Goal: Transaction & Acquisition: Purchase product/service

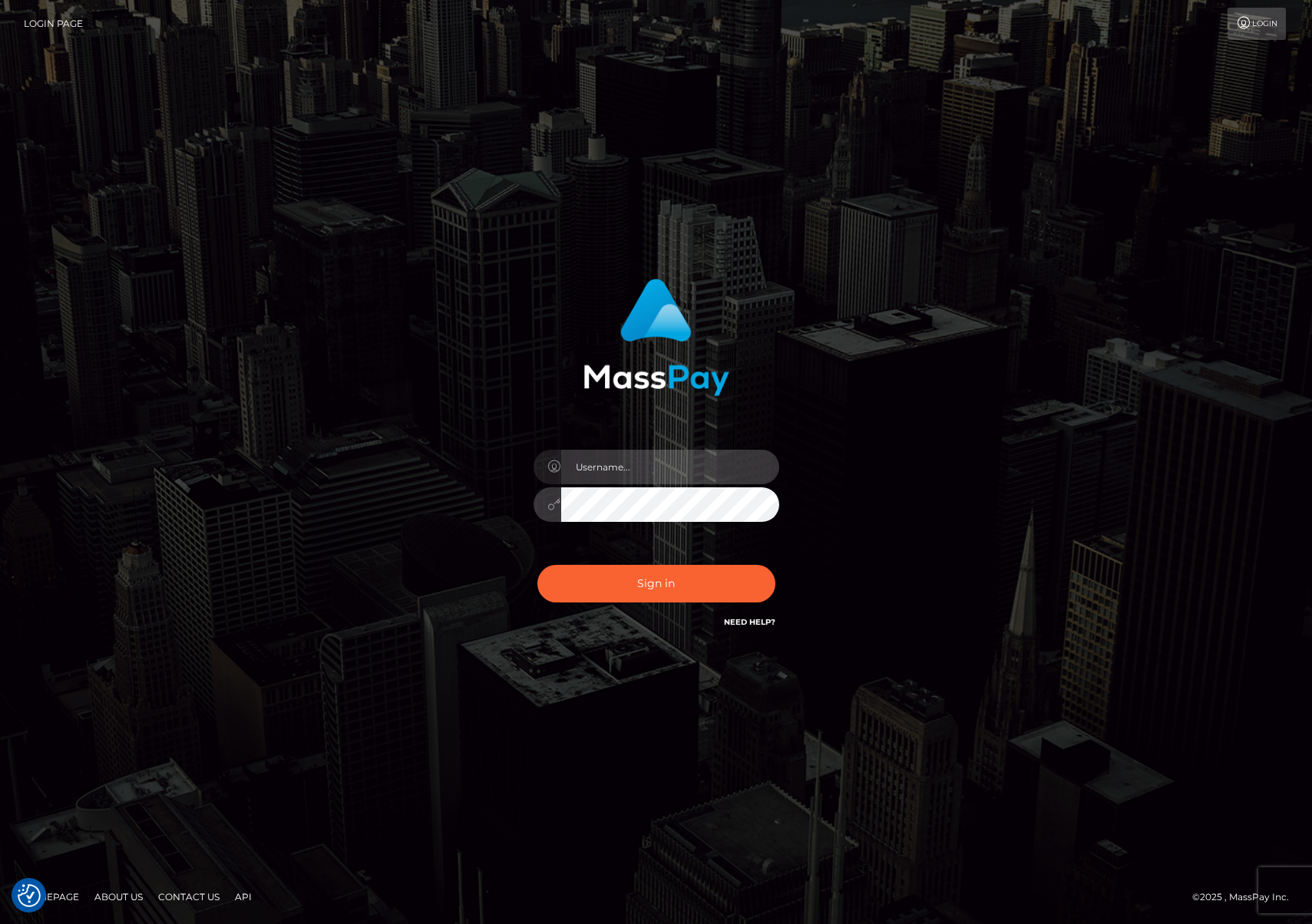
click at [638, 450] on input "text" at bounding box center [669, 467] width 218 height 35
type input "efrain.ievpro"
click at [538, 565] on button "Sign in" at bounding box center [656, 583] width 238 height 38
click at [663, 483] on input "text" at bounding box center [669, 467] width 218 height 35
type input "efrain.ievpro"
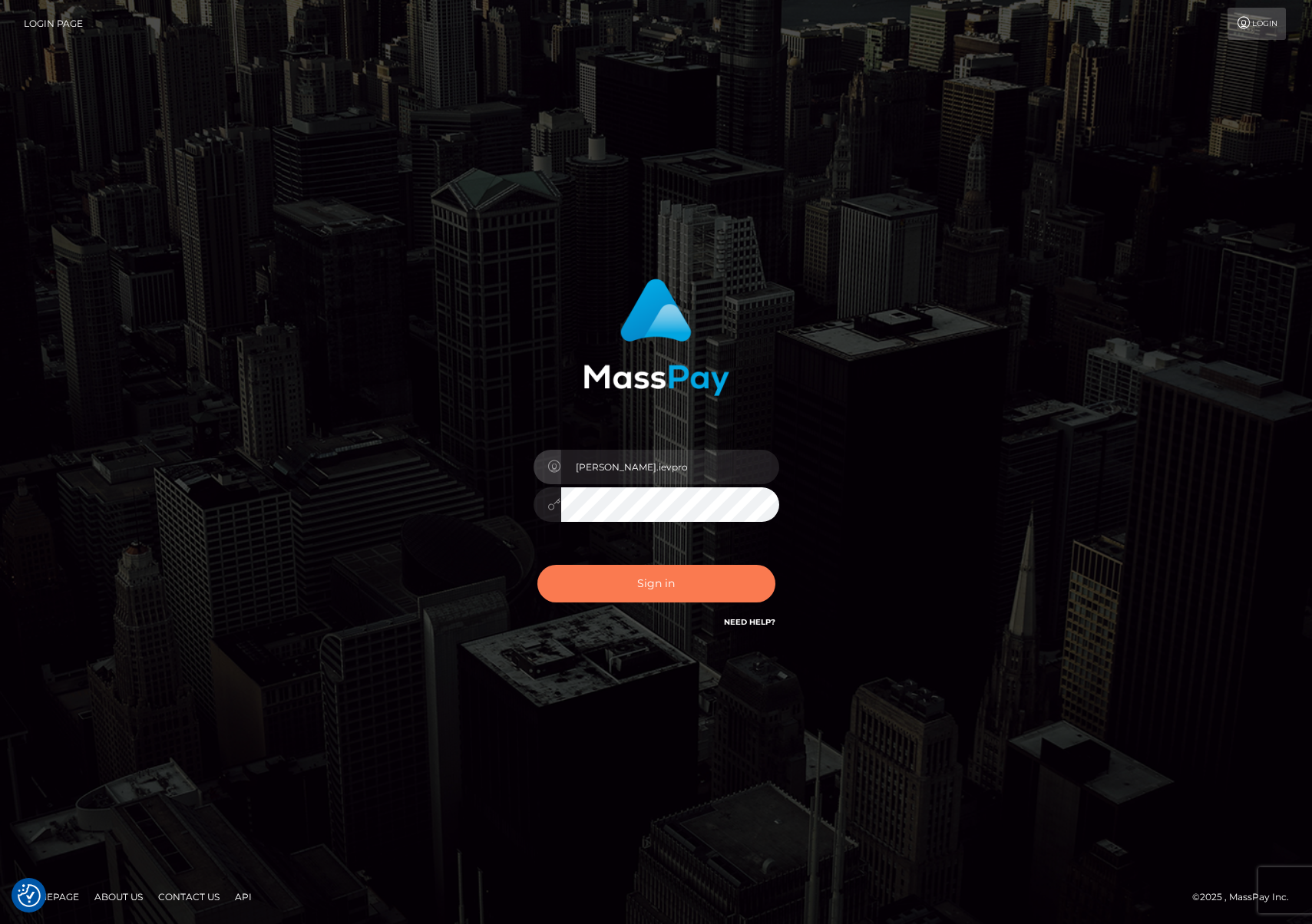
click at [648, 599] on button "Sign in" at bounding box center [656, 583] width 238 height 38
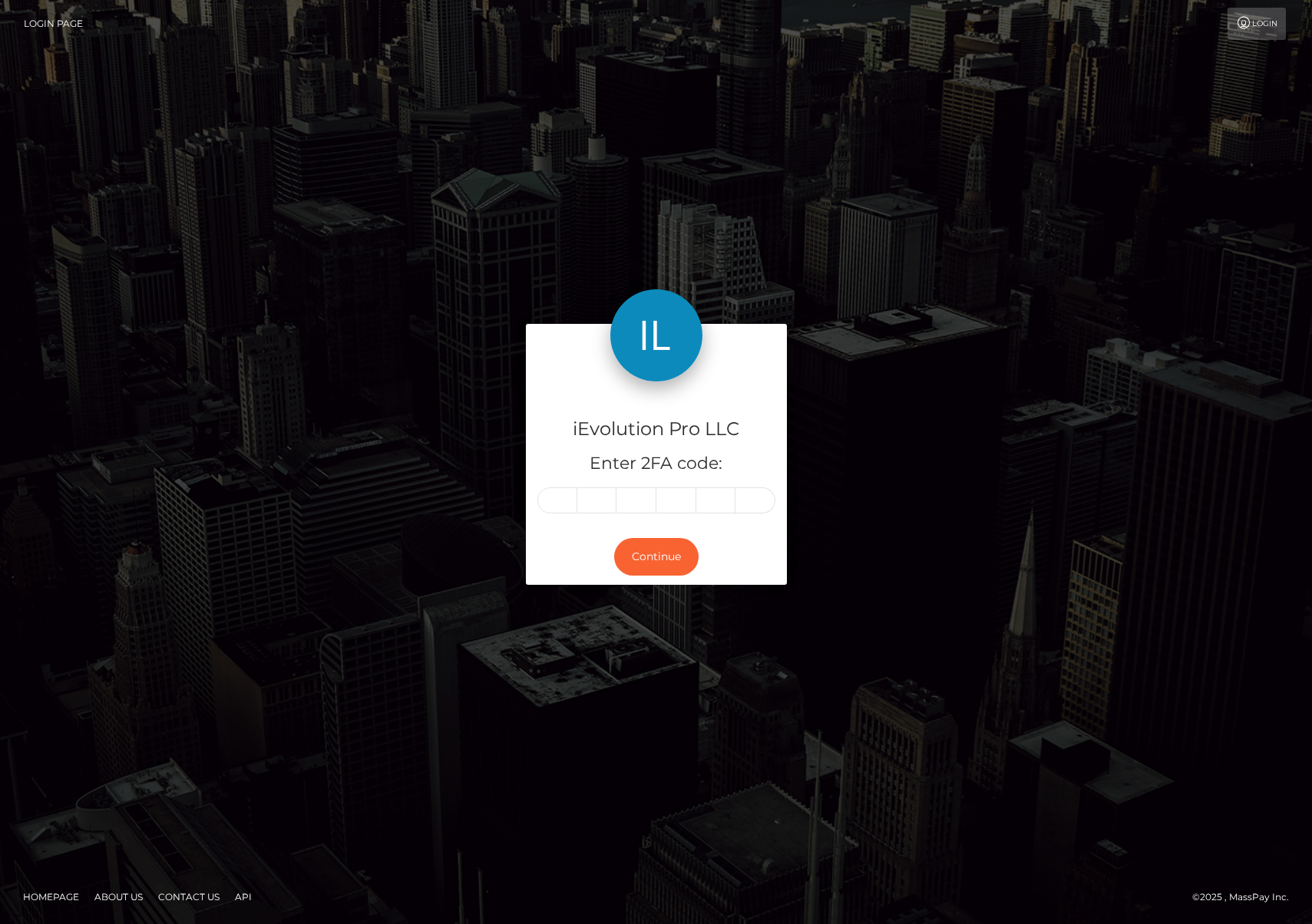
click at [536, 507] on div "iEvolution Pro LLC Enter 2FA code:" at bounding box center [656, 455] width 261 height 148
click at [543, 502] on input "text" at bounding box center [558, 501] width 40 height 26
type input "2"
type input "6"
type input "7"
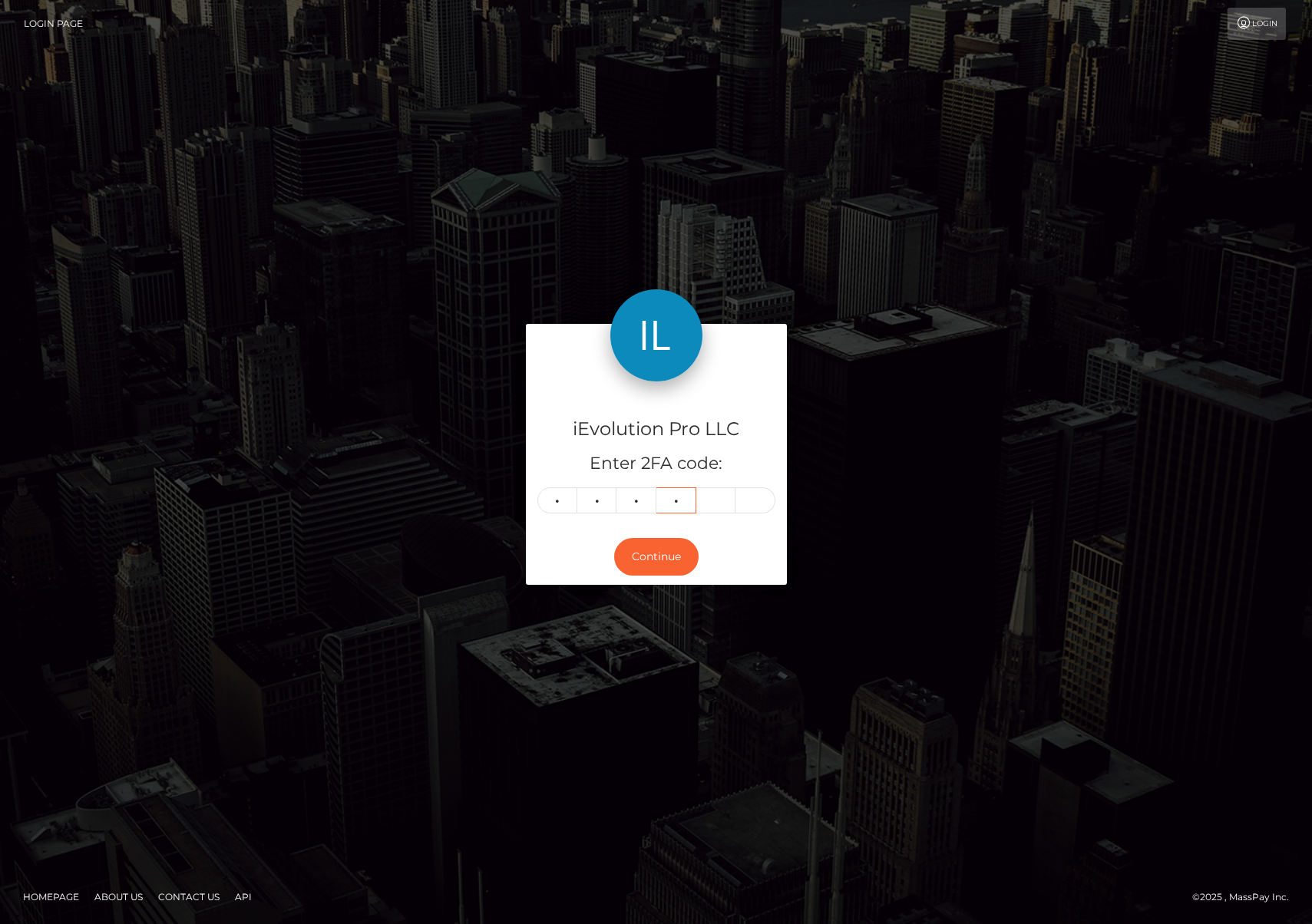
type input "8"
type input "0"
type input "5"
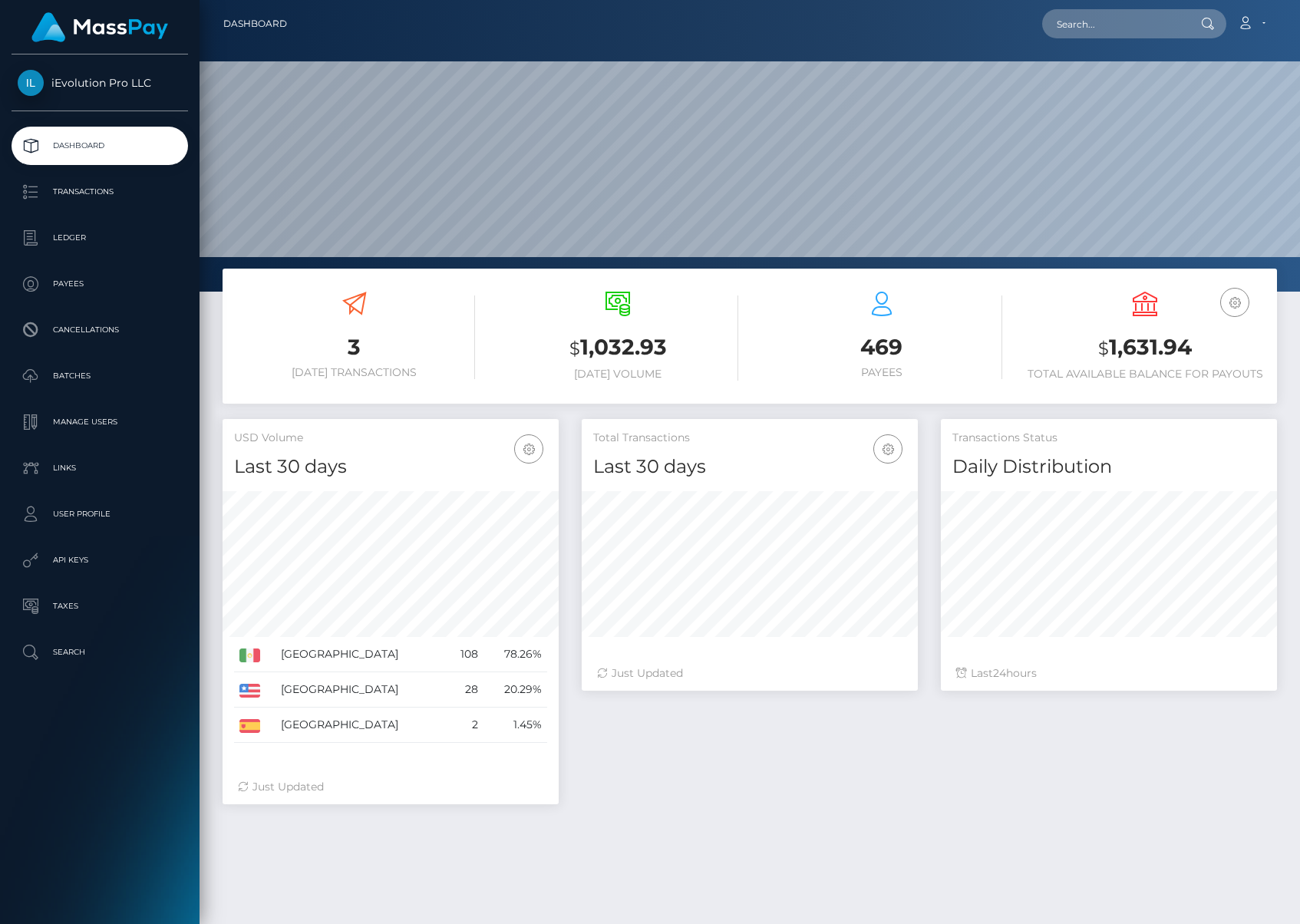
scroll to position [272, 336]
click at [110, 195] on p "Transactions" at bounding box center [100, 192] width 165 height 23
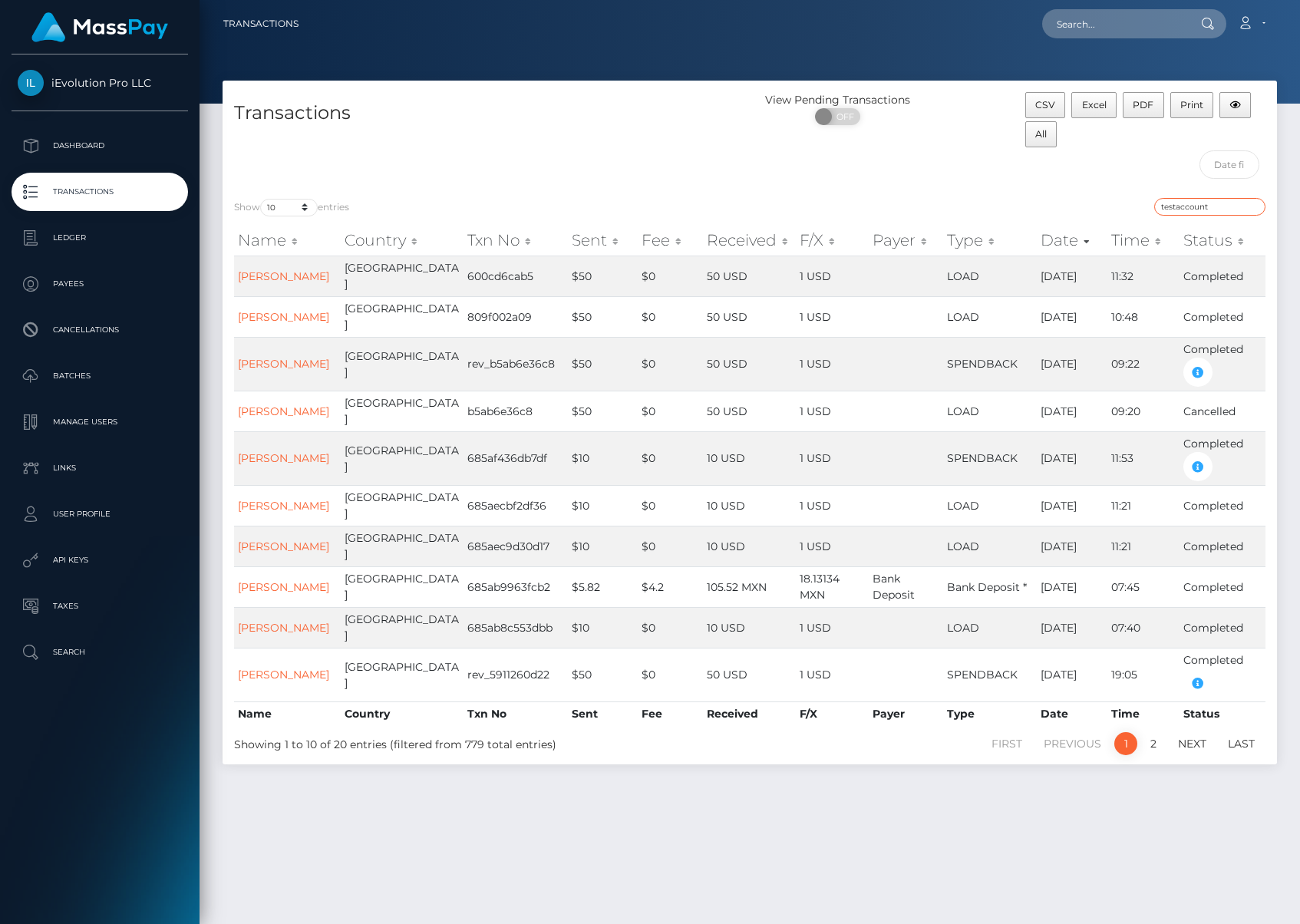
click at [1222, 207] on input "testaccount" at bounding box center [1210, 206] width 112 height 18
click at [1249, 202] on input "testaccount" at bounding box center [1210, 206] width 112 height 18
click at [1254, 205] on input "testaccount" at bounding box center [1210, 206] width 112 height 18
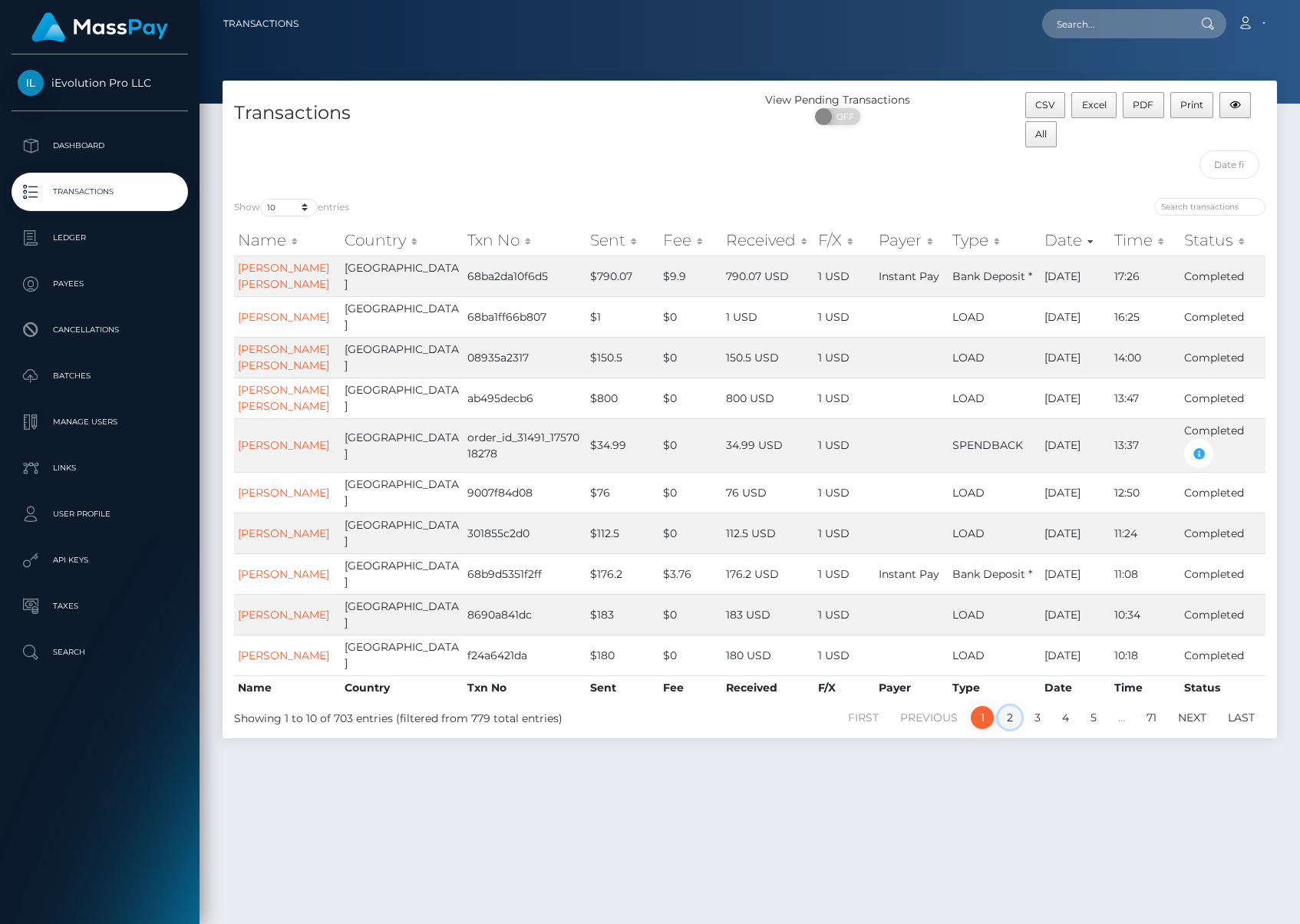
click at [1008, 729] on link "2" at bounding box center [1010, 718] width 23 height 23
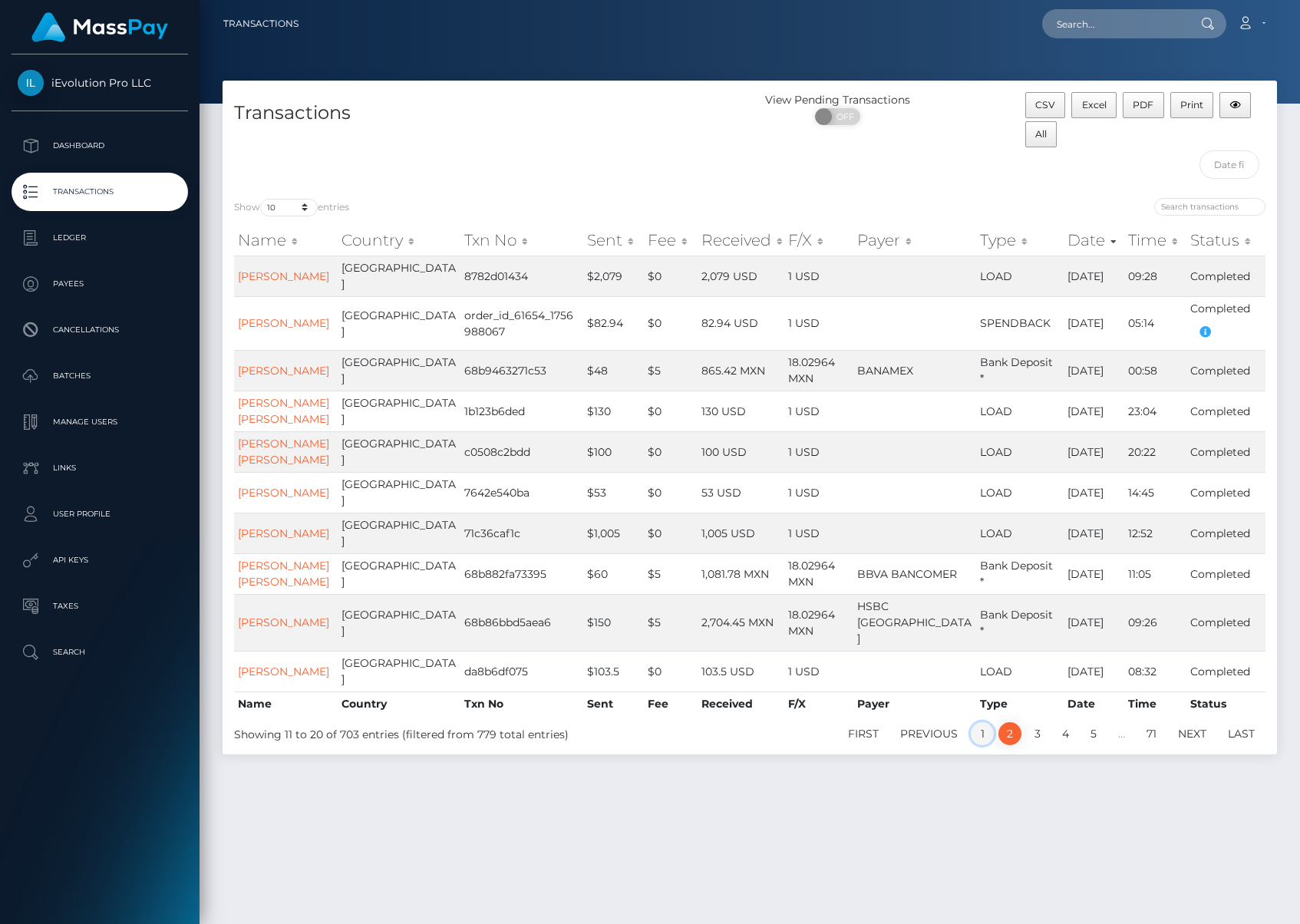
click at [975, 746] on link "1" at bounding box center [982, 734] width 23 height 23
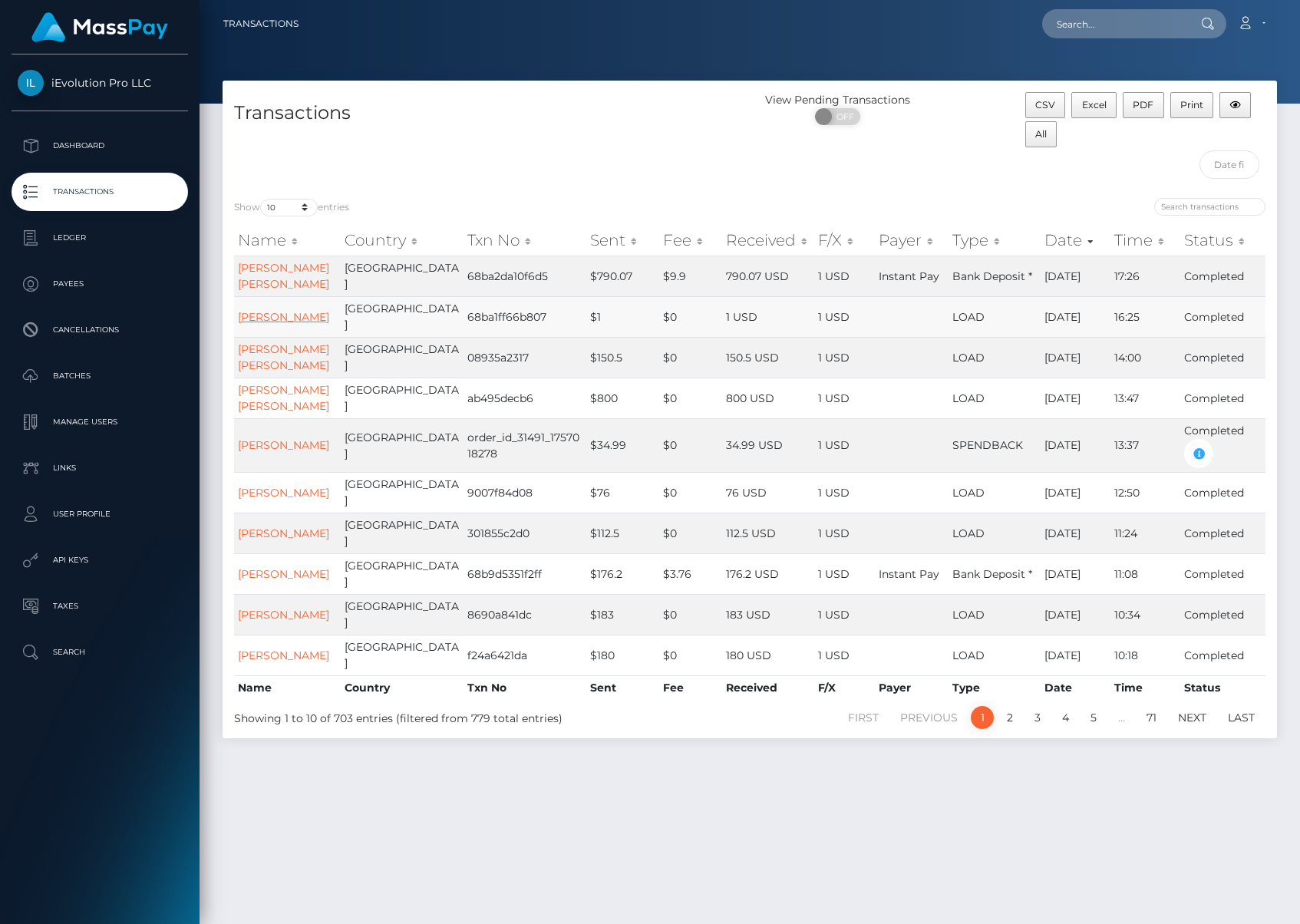
click at [252, 311] on link "Efrain Arellano" at bounding box center [283, 317] width 92 height 14
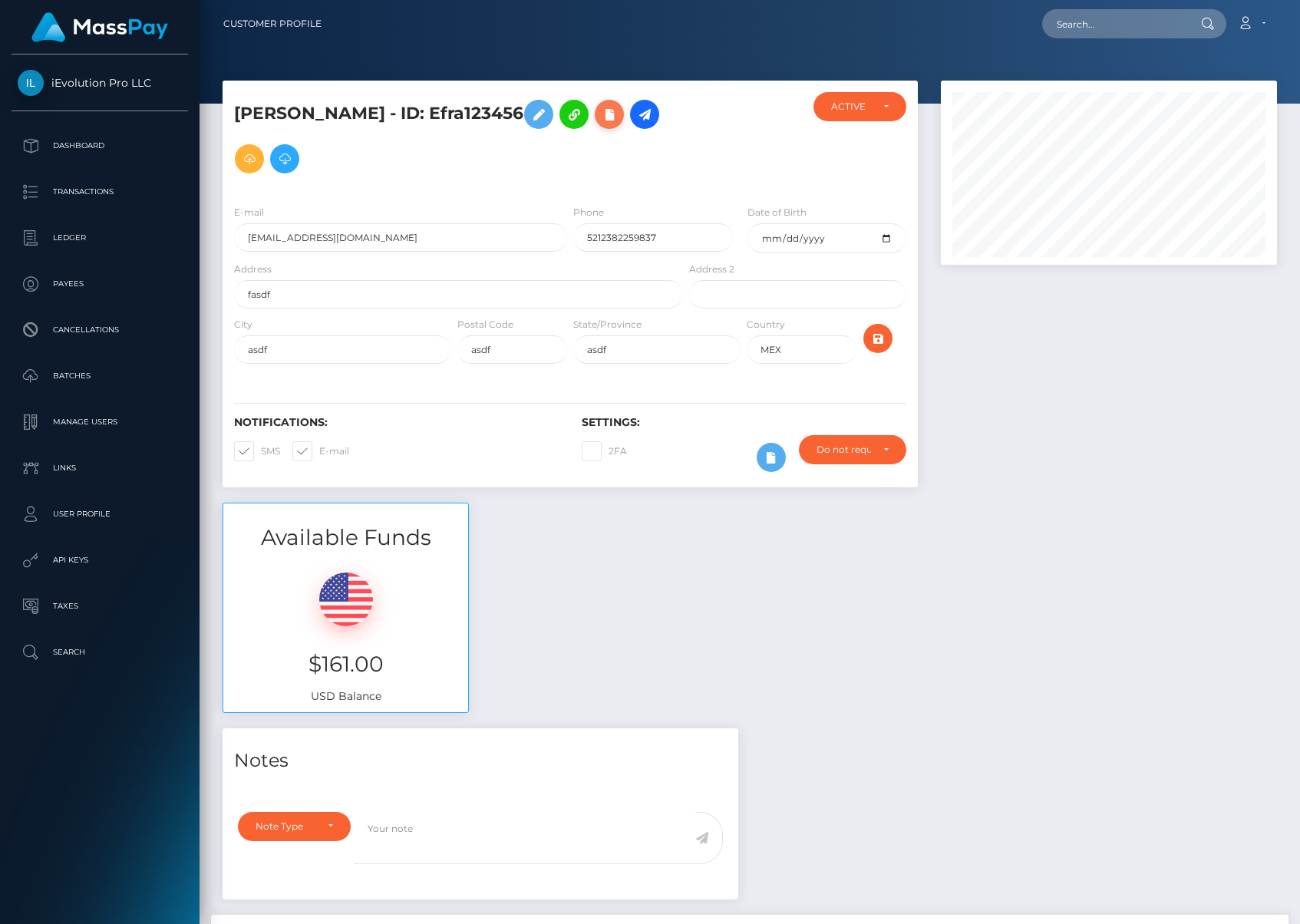
scroll to position [184, 336]
click at [635, 111] on icon at bounding box center [645, 115] width 18 height 19
click at [635, 114] on icon at bounding box center [645, 115] width 18 height 19
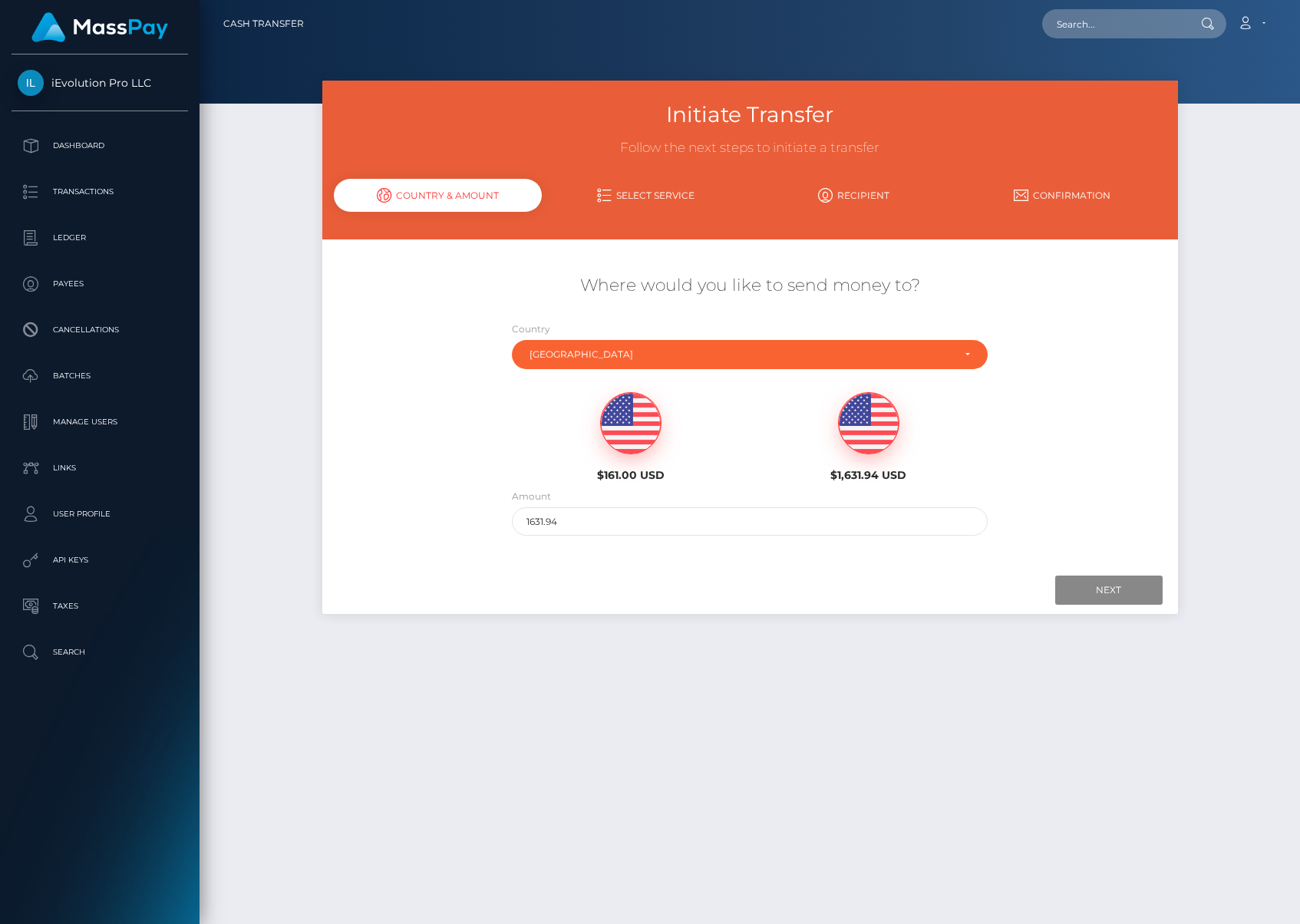
click at [658, 417] on img at bounding box center [631, 424] width 60 height 62
type input "161"
click at [1135, 589] on input "Next" at bounding box center [1109, 590] width 108 height 29
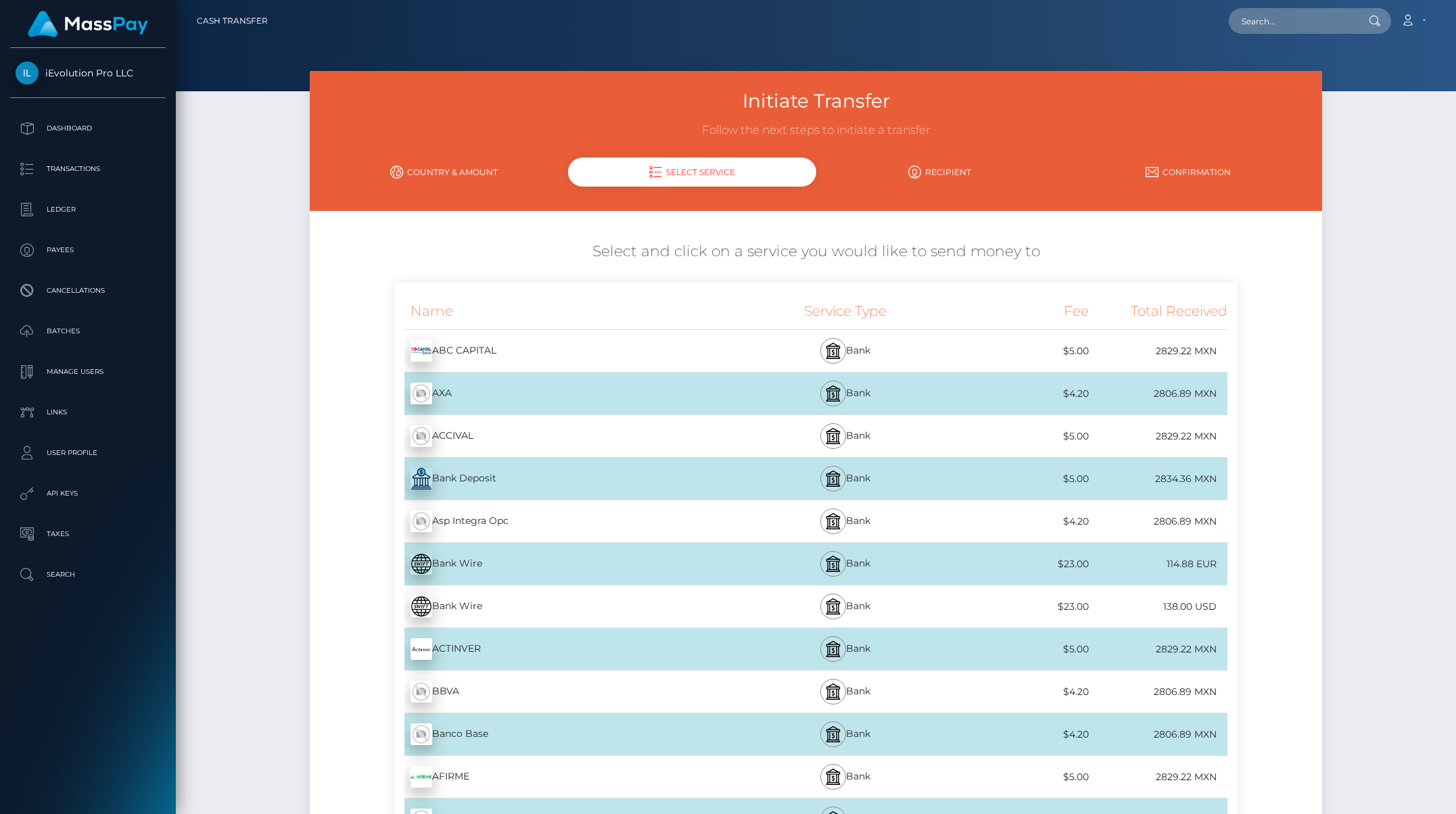
click at [487, 469] on div "Bank Deposit - MXN" at bounding box center [568, 479] width 348 height 38
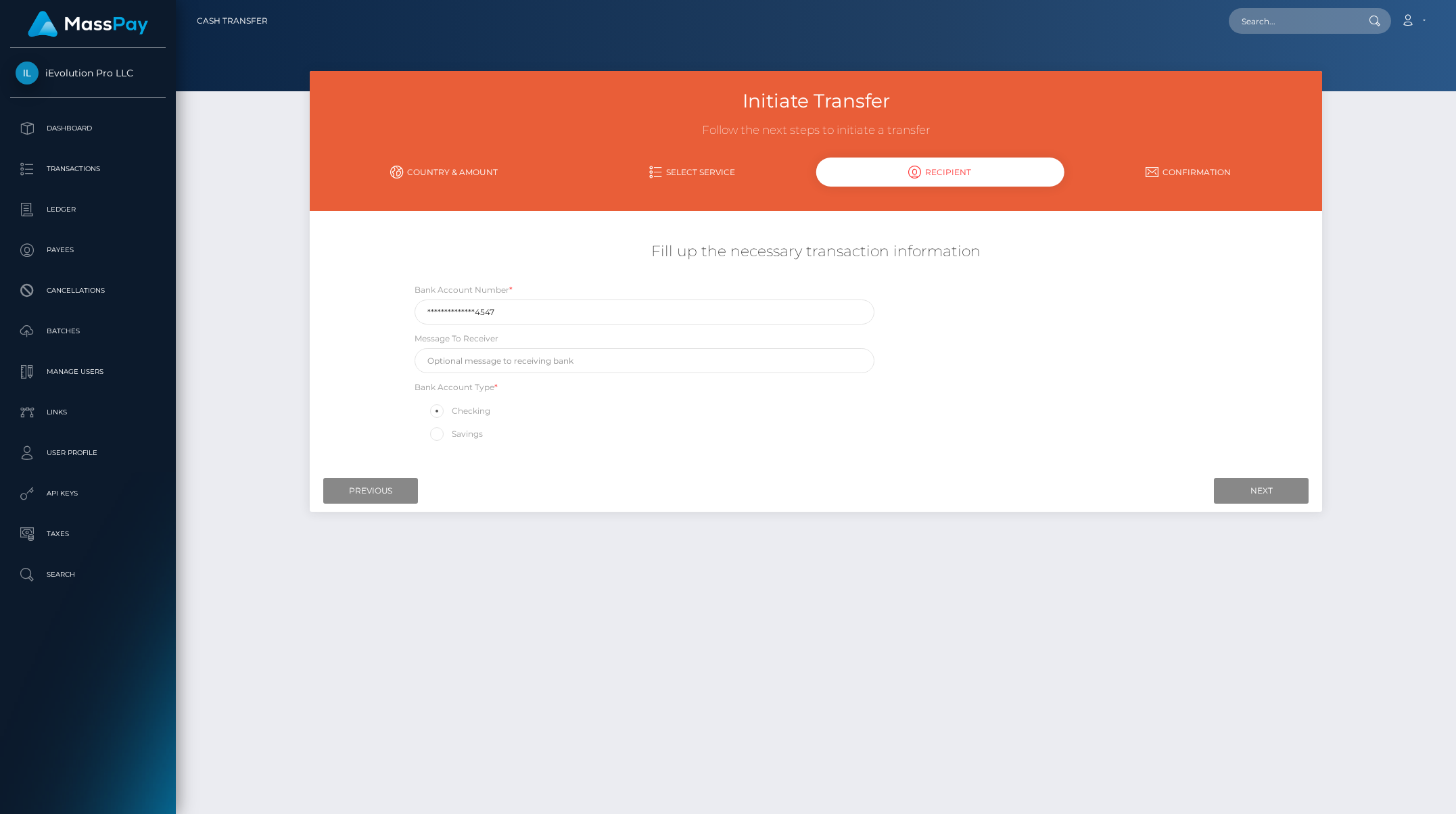
click at [514, 346] on div "Message To Receiver" at bounding box center [645, 352] width 460 height 42
click at [515, 357] on input "text" at bounding box center [645, 361] width 460 height 25
click at [1145, 490] on input "Next" at bounding box center [1261, 491] width 95 height 26
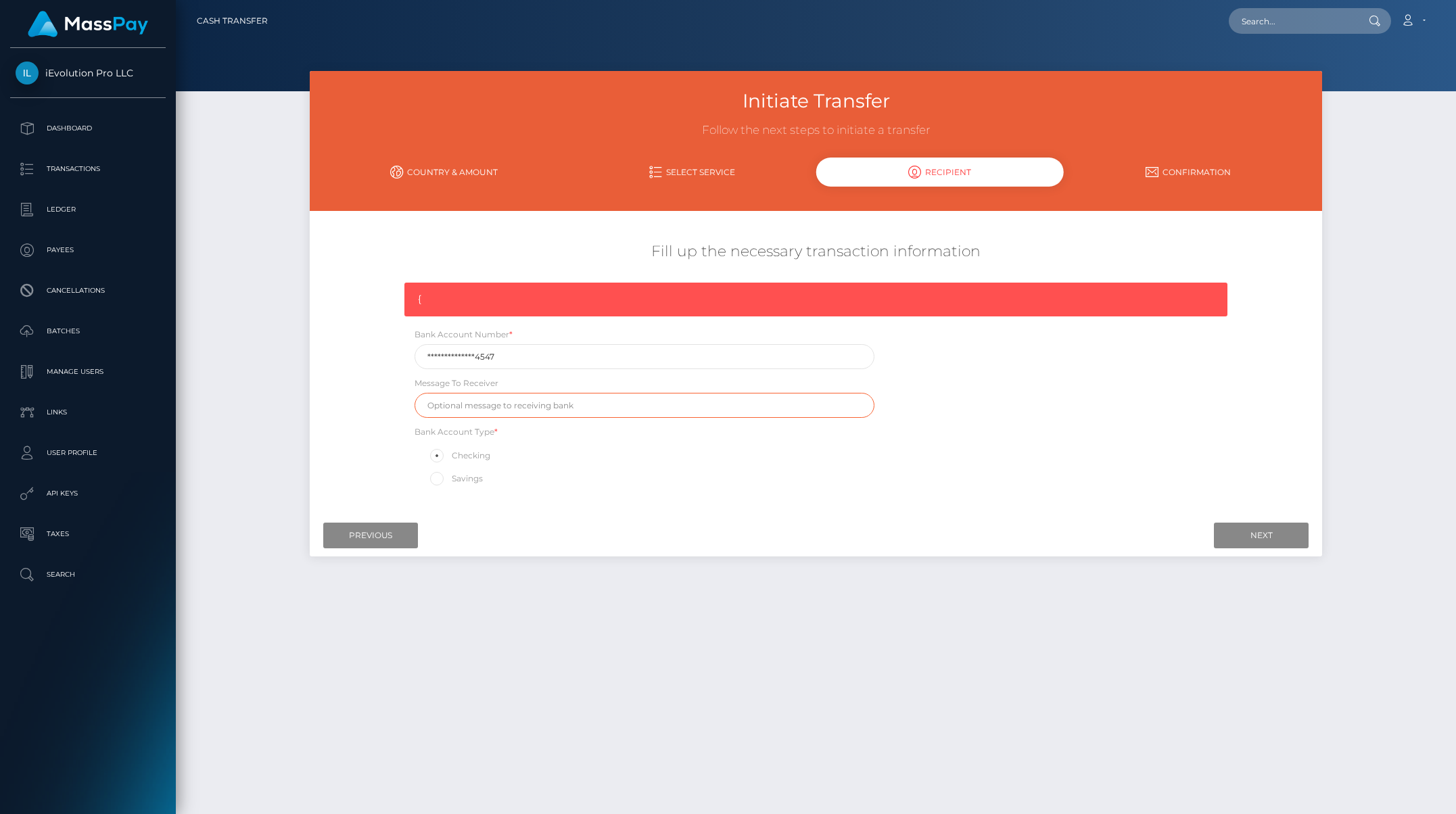
click at [609, 393] on input "text" at bounding box center [645, 405] width 460 height 25
click at [605, 445] on div "Bank Account Type * Checking Savings" at bounding box center [645, 456] width 460 height 63
click at [594, 364] on input "**********" at bounding box center [645, 357] width 460 height 25
click at [489, 401] on input "text" at bounding box center [645, 405] width 460 height 25
type input "fasd"
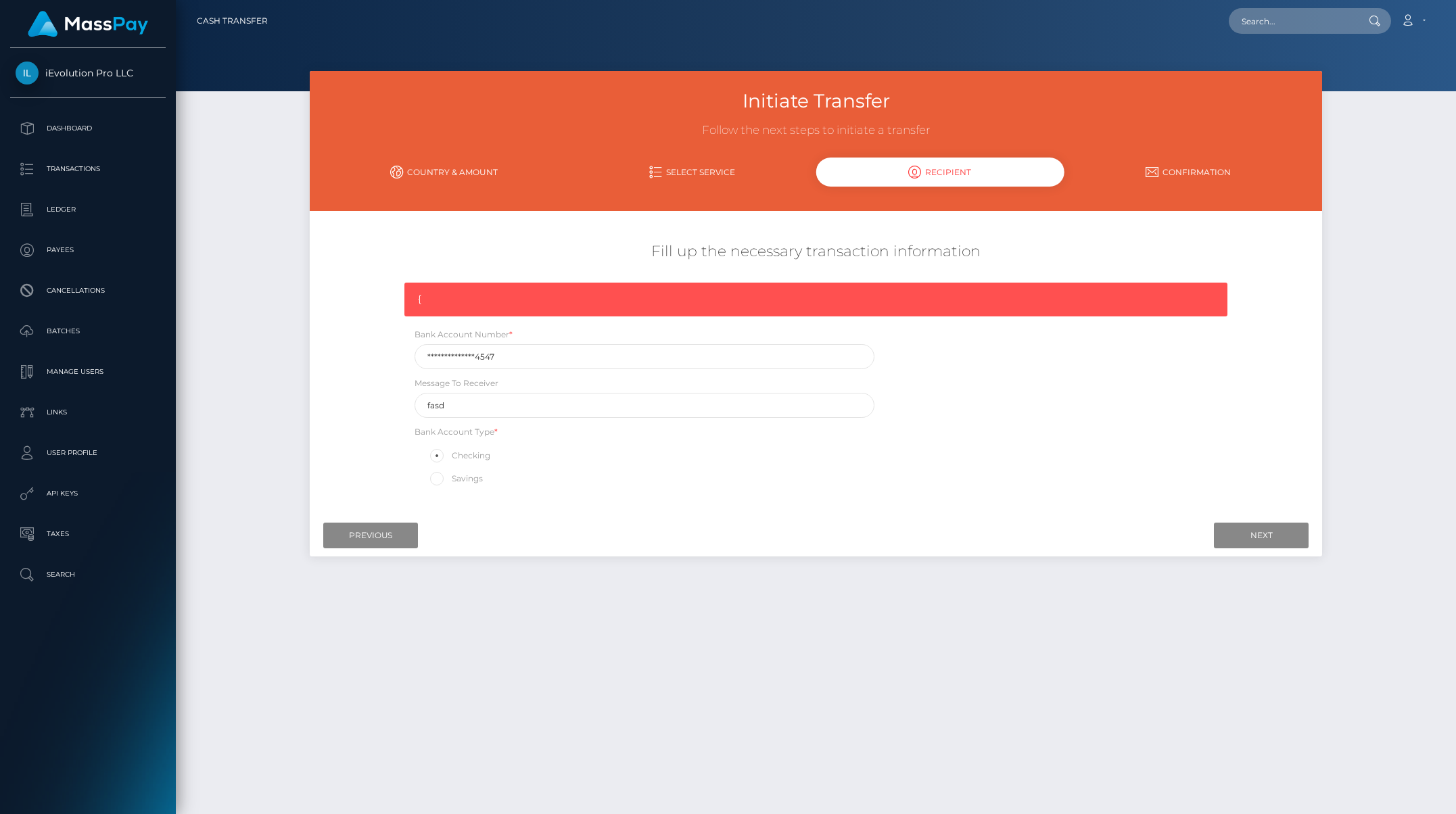
click at [1145, 509] on div "Where would you like to send money to? Country Abkhazia Afghanistan Albania Alg…" at bounding box center [816, 363] width 1013 height 304
click at [1145, 525] on input "Next" at bounding box center [1261, 535] width 95 height 26
click at [388, 521] on div "Next Finish Previous" at bounding box center [816, 535] width 1013 height 42
click at [388, 528] on input "Previous" at bounding box center [371, 535] width 95 height 26
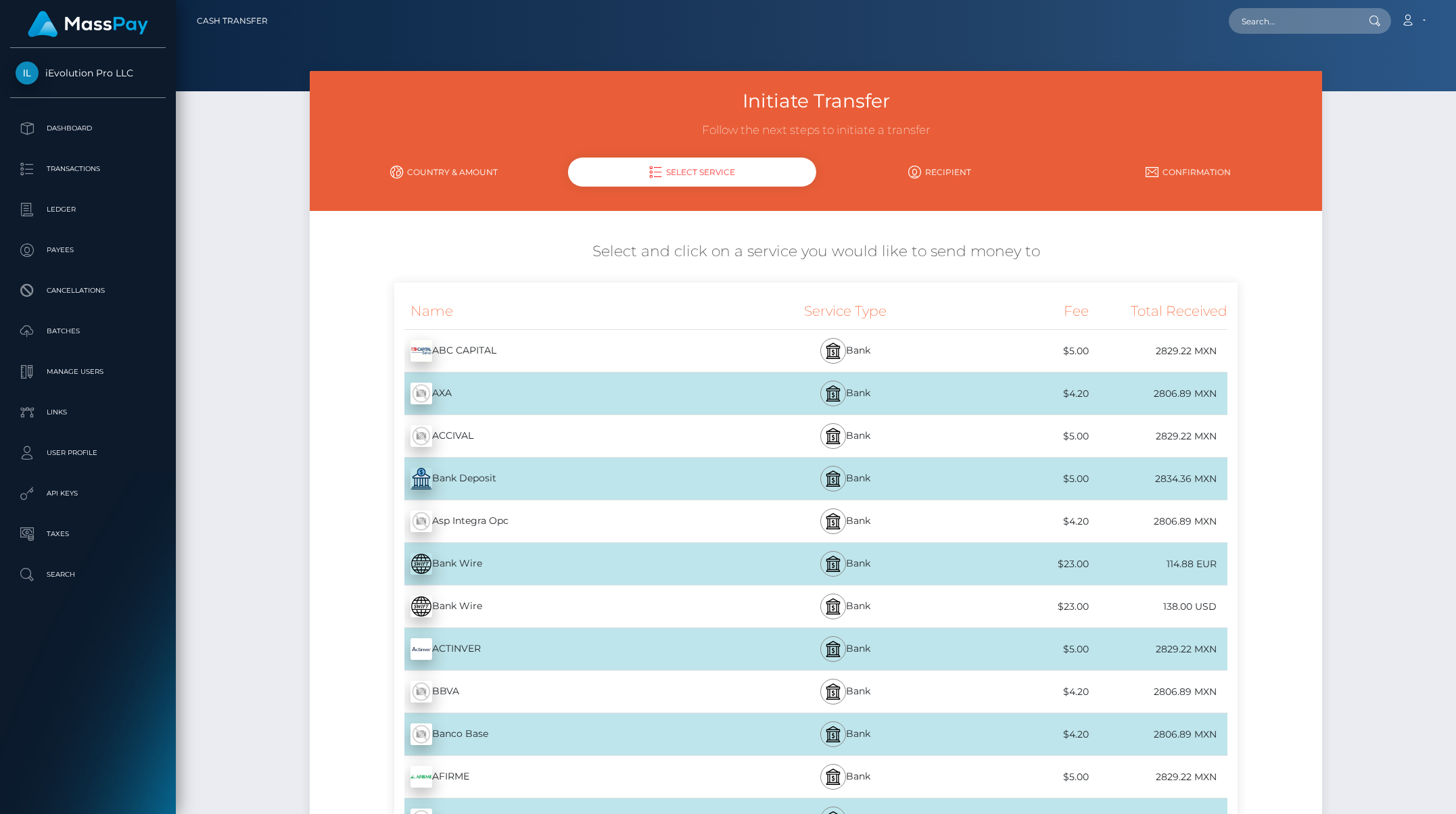
click at [506, 489] on div "Bank Deposit - MXN" at bounding box center [568, 479] width 348 height 38
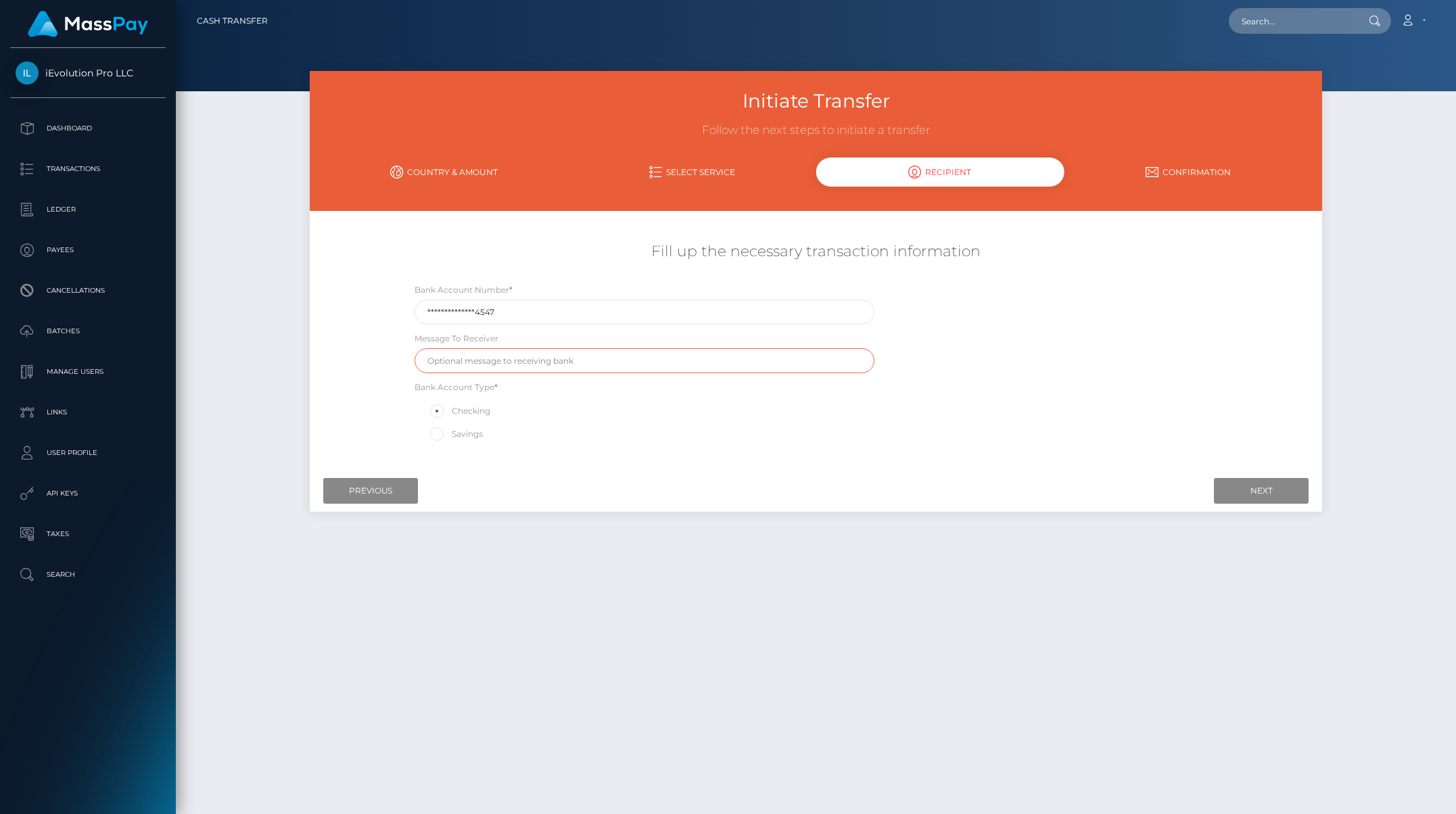
click at [571, 360] on input "text" at bounding box center [645, 361] width 460 height 25
type input "fasd"
click at [1145, 481] on input "Next" at bounding box center [1261, 491] width 95 height 26
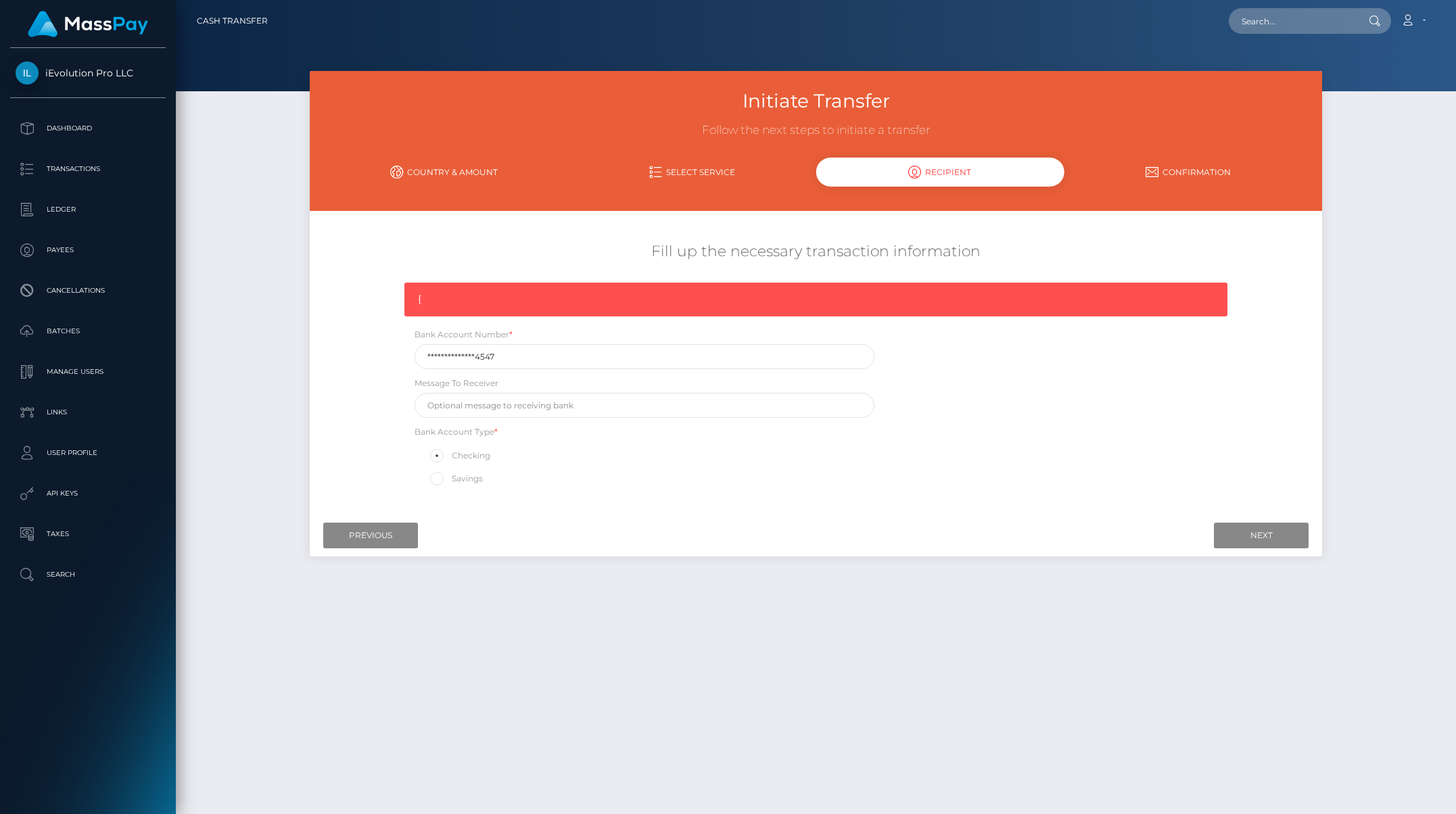
click at [409, 520] on div "Next Finish Previous" at bounding box center [816, 535] width 1013 height 42
click at [407, 527] on input "Previous" at bounding box center [371, 535] width 95 height 26
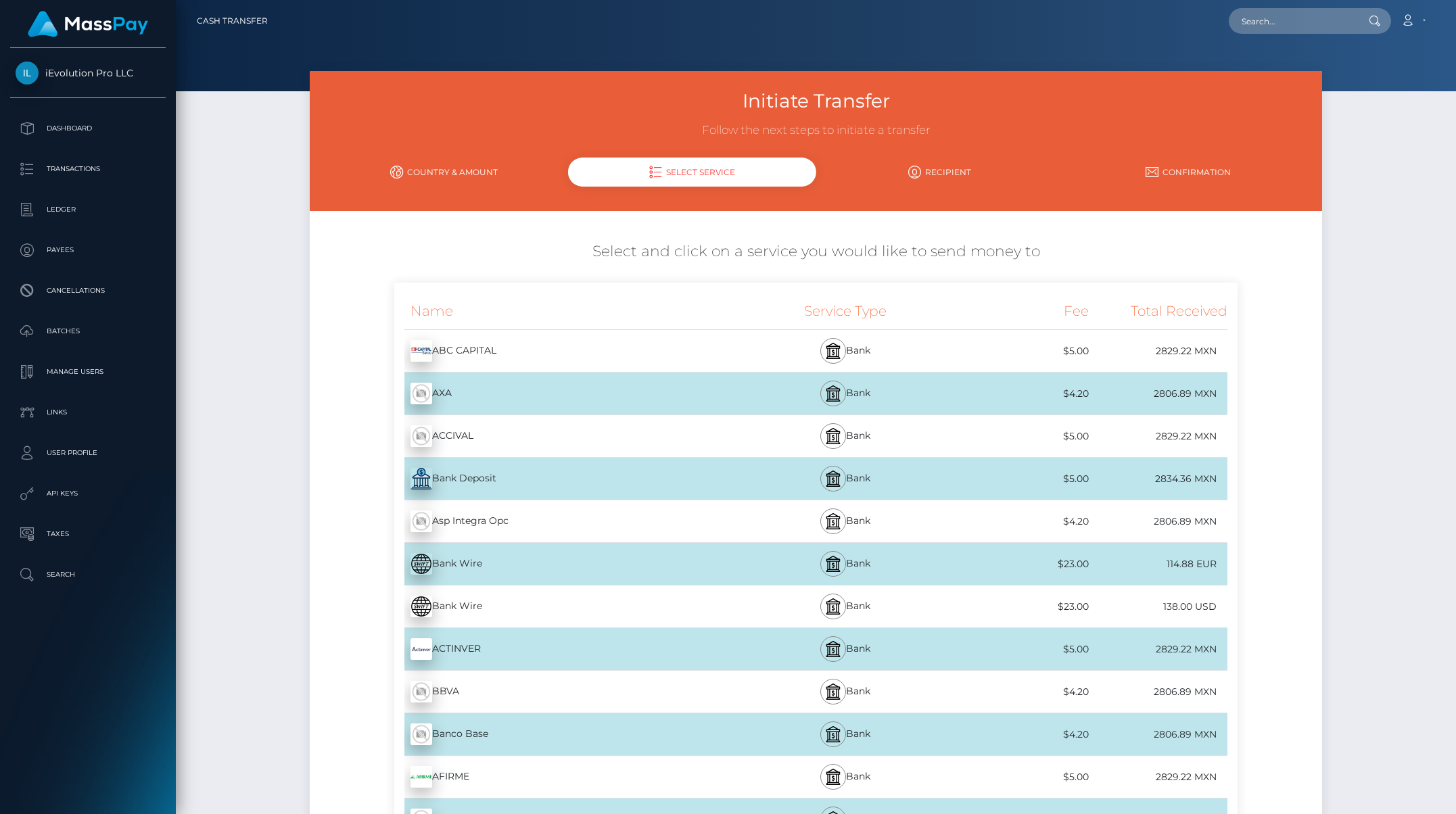
click at [444, 163] on link "Country & Amount" at bounding box center [444, 171] width 248 height 24
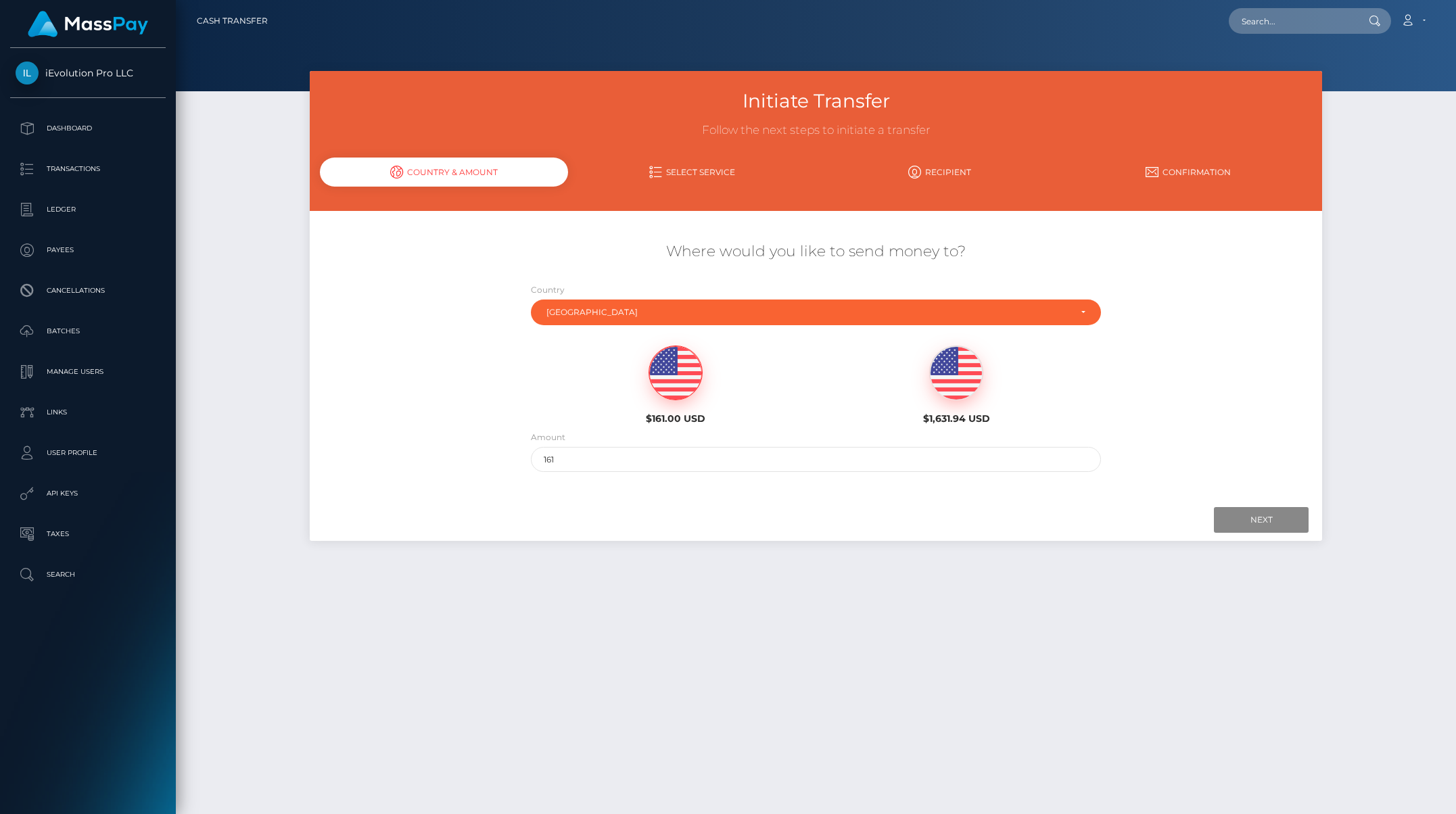
click at [638, 291] on div "Country Abkhazia Afghanistan Albania Algeria American Samoa Andorra Angola Angu…" at bounding box center [816, 304] width 571 height 43
click at [634, 310] on div "[GEOGRAPHIC_DATA]" at bounding box center [808, 312] width 524 height 11
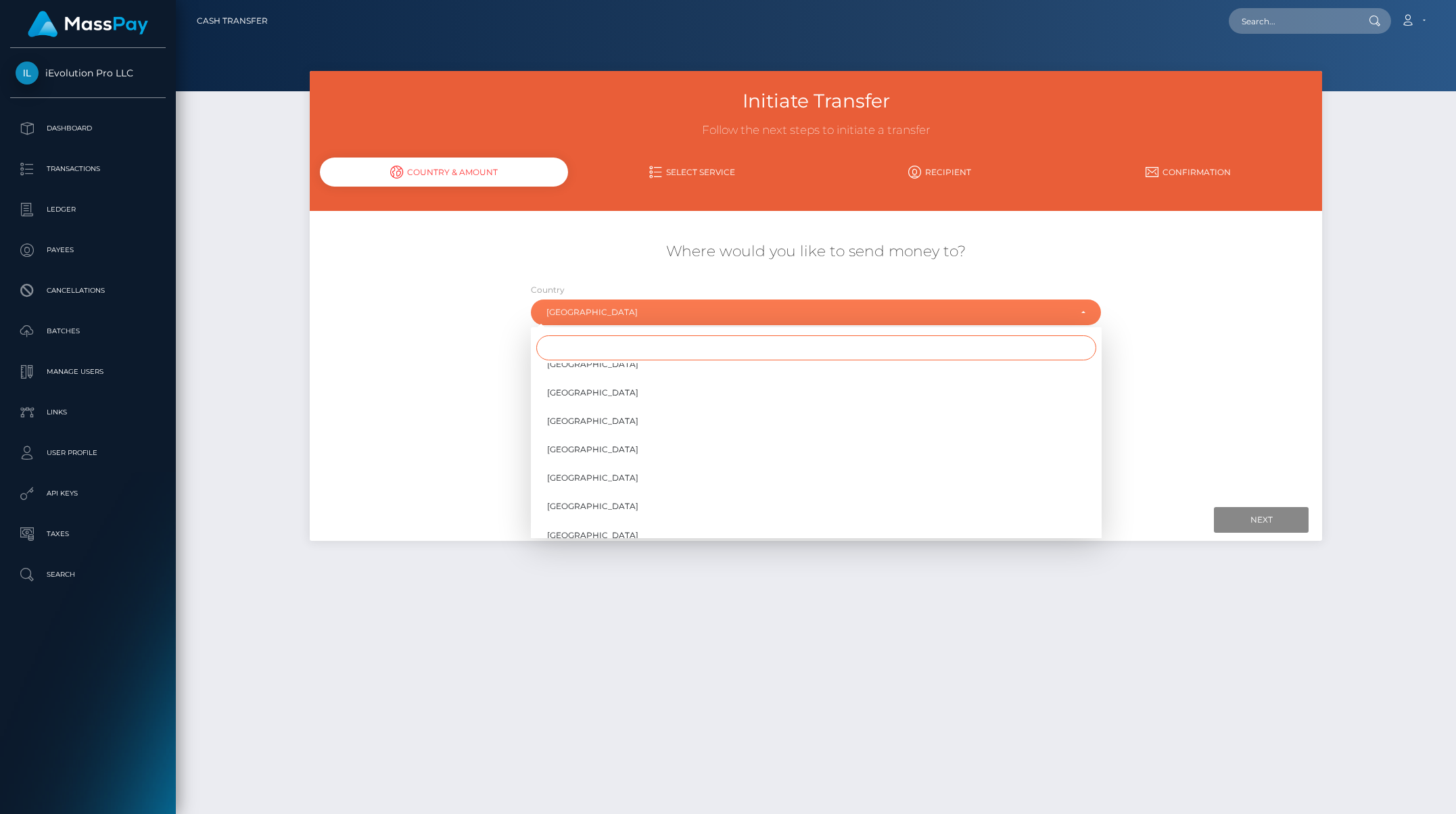
click at [626, 351] on input "Search" at bounding box center [816, 348] width 560 height 25
type input "uni"
click at [583, 489] on span "[GEOGRAPHIC_DATA]" at bounding box center [592, 493] width 92 height 12
select select "USA"
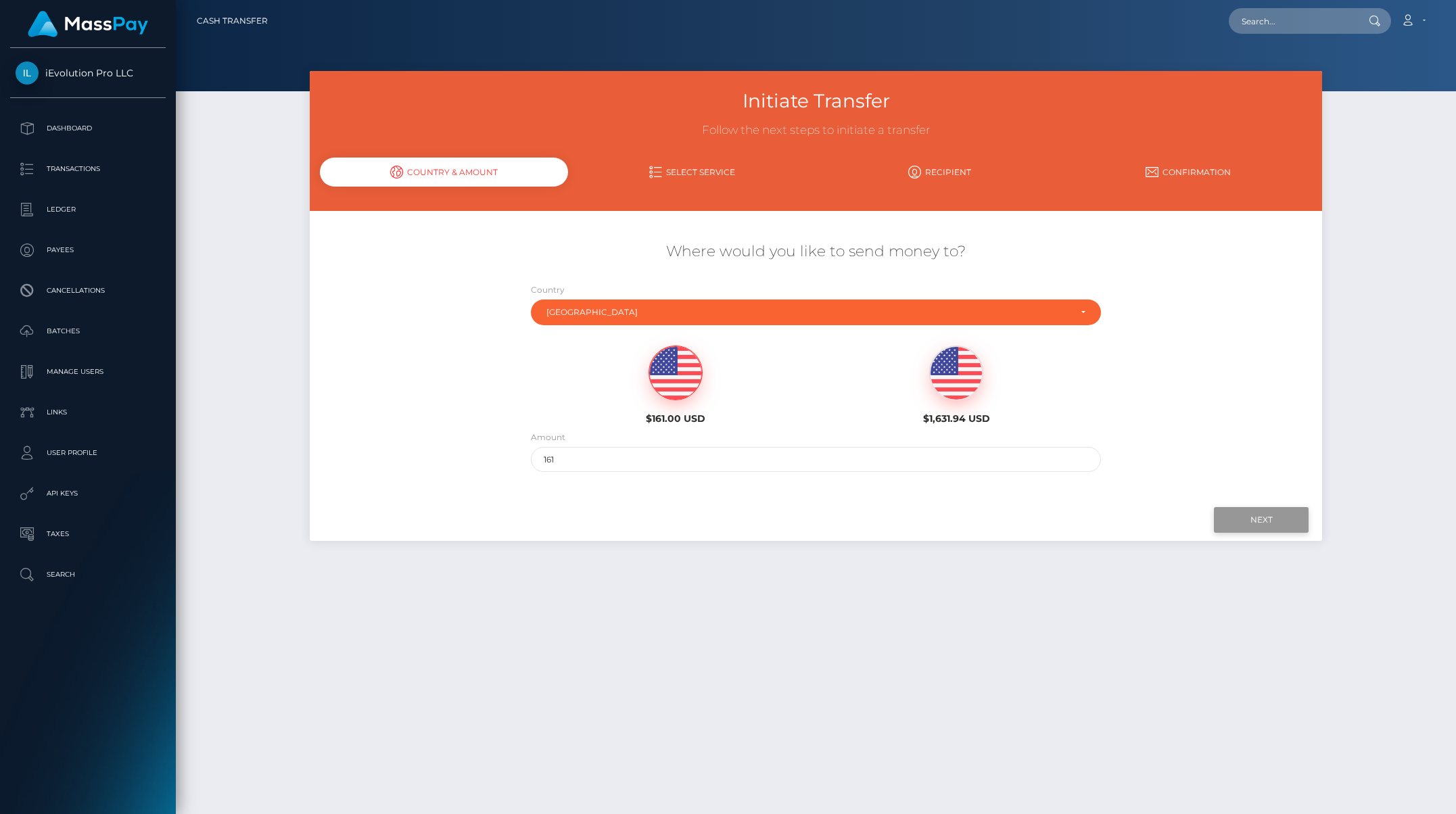
click at [1145, 527] on input "Next" at bounding box center [1261, 520] width 95 height 26
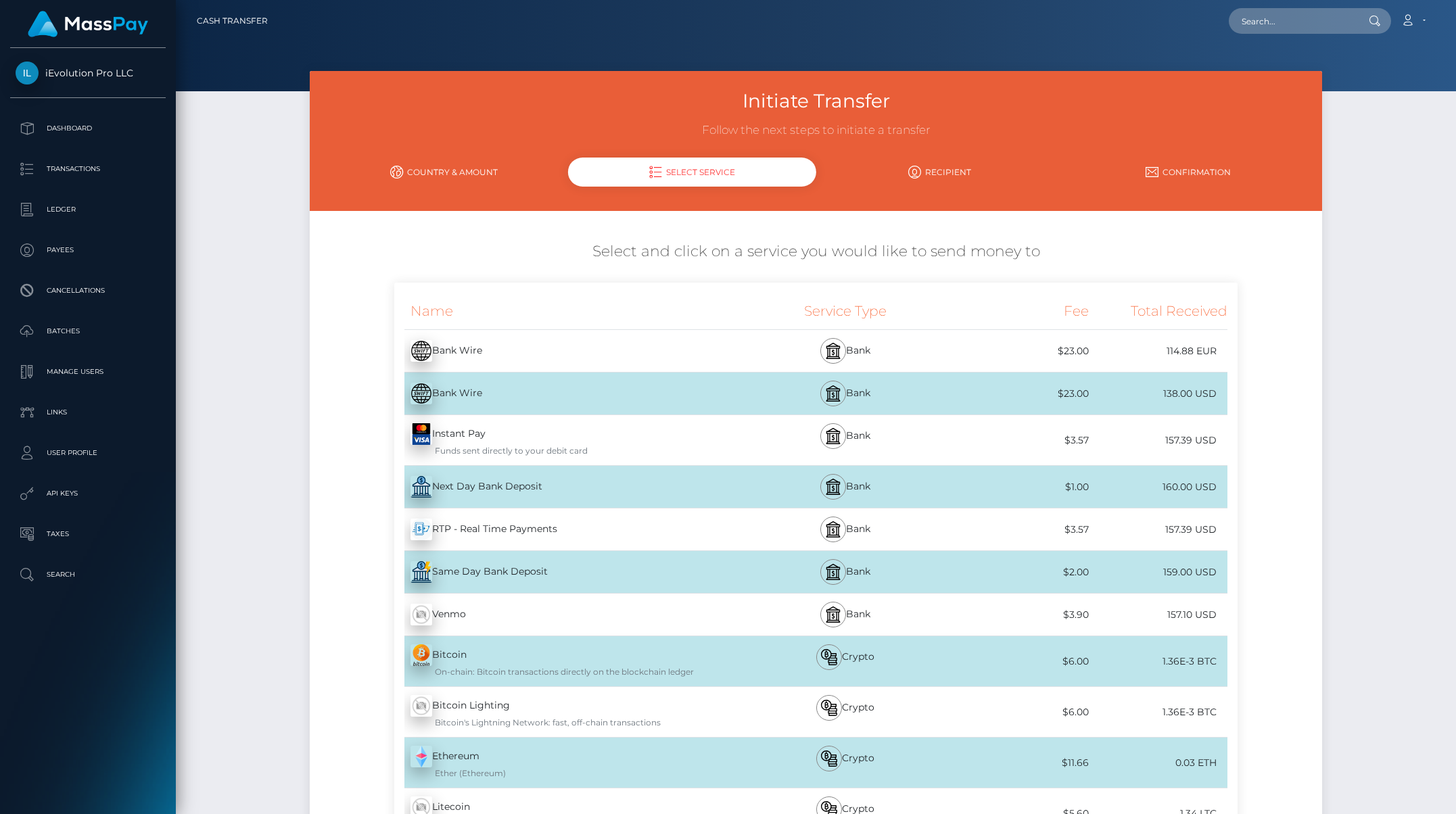
click at [483, 433] on div "Instant Pay - USD Funds sent directly to your debit card" at bounding box center [568, 441] width 348 height 50
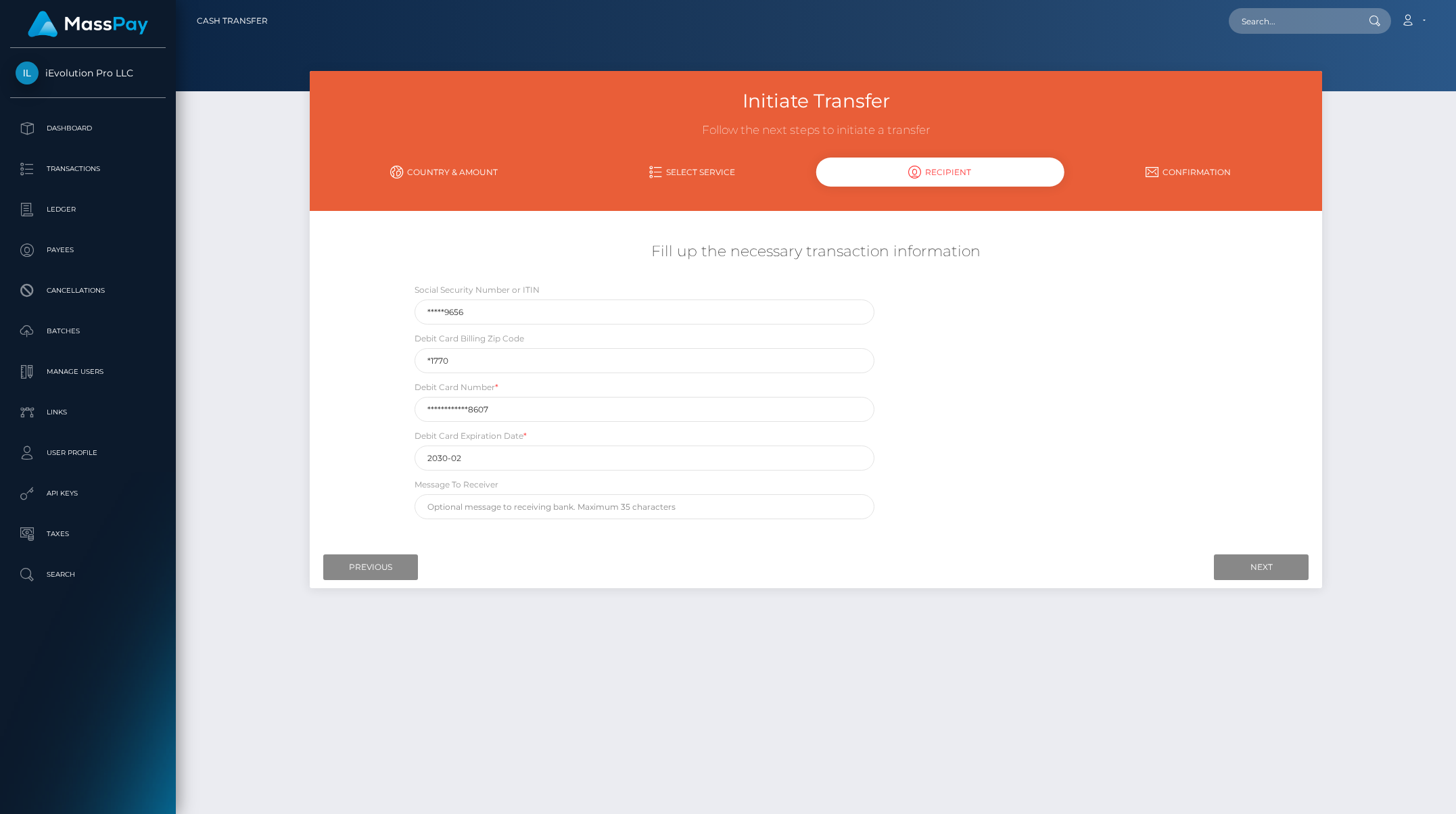
click at [1145, 553] on div "Next Finish Previous" at bounding box center [816, 567] width 1013 height 42
click at [1145, 567] on input "Next" at bounding box center [1261, 567] width 95 height 26
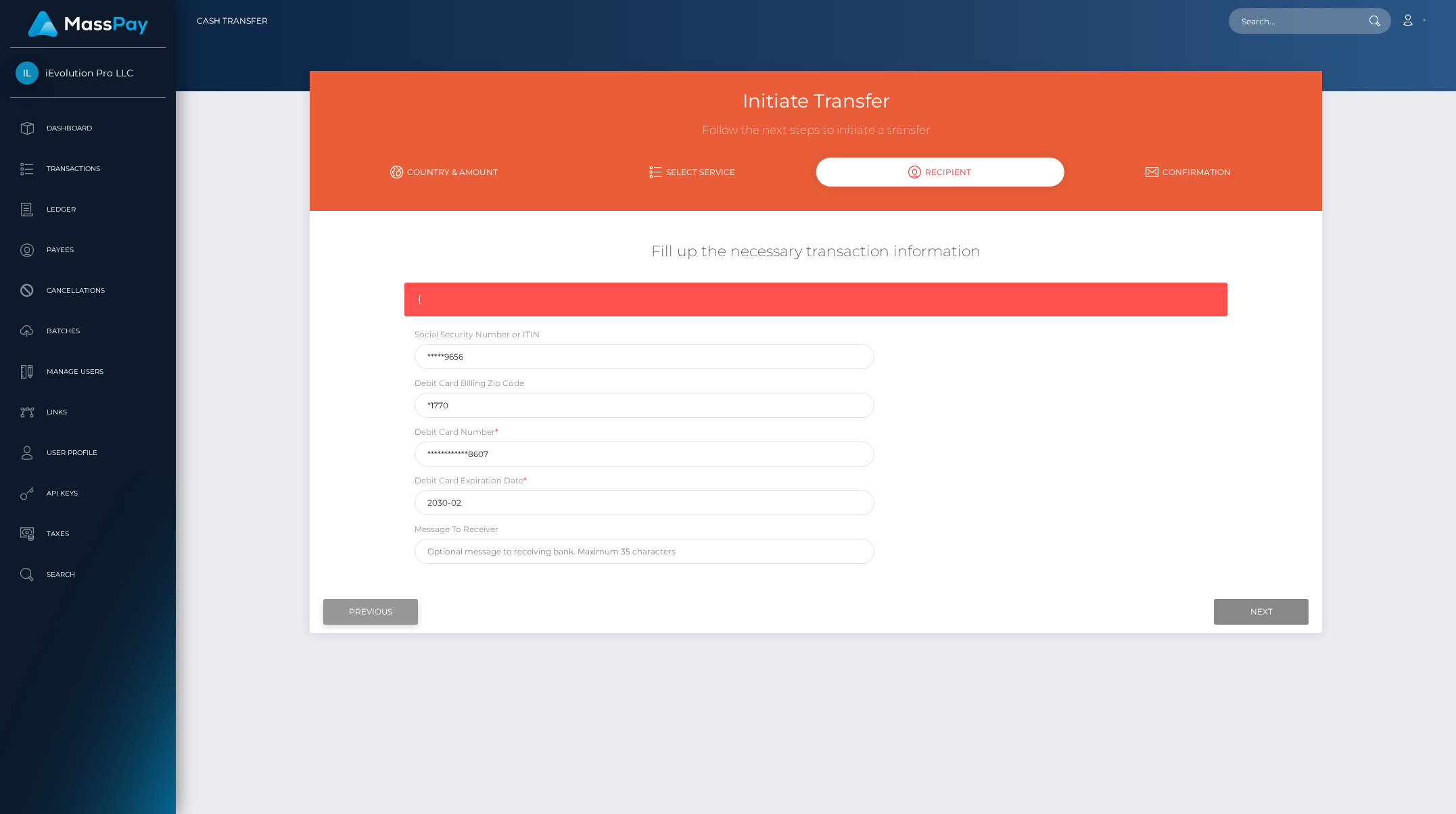
click at [420, 605] on div at bounding box center [816, 612] width 986 height 26
click at [416, 607] on input "Previous" at bounding box center [371, 612] width 95 height 26
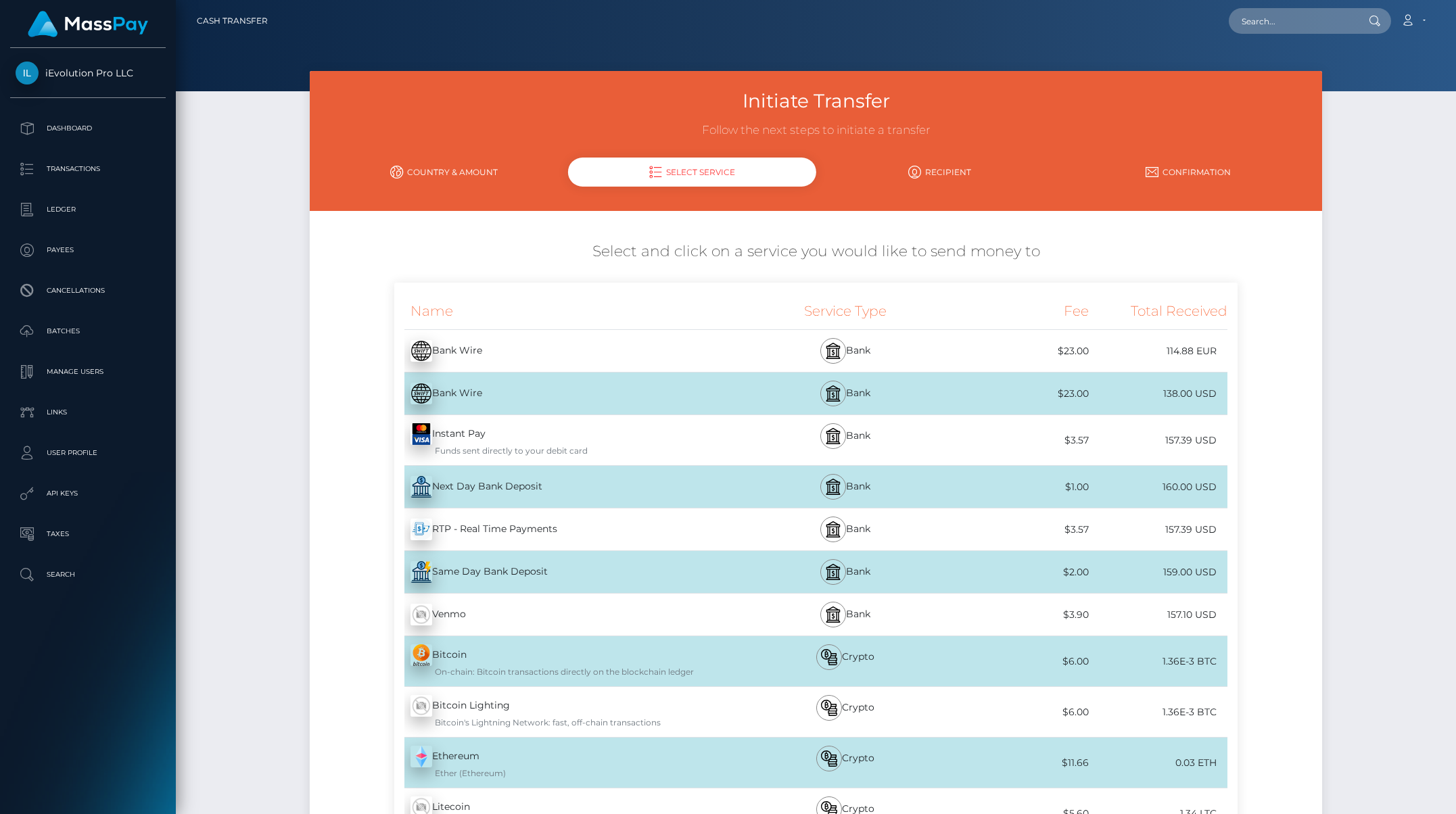
click at [428, 150] on div "Initiate Transfer Follow the next steps to initiate a transfer Country & Amount…" at bounding box center [816, 141] width 1013 height 140
click at [429, 161] on link "Country & Amount" at bounding box center [444, 171] width 248 height 24
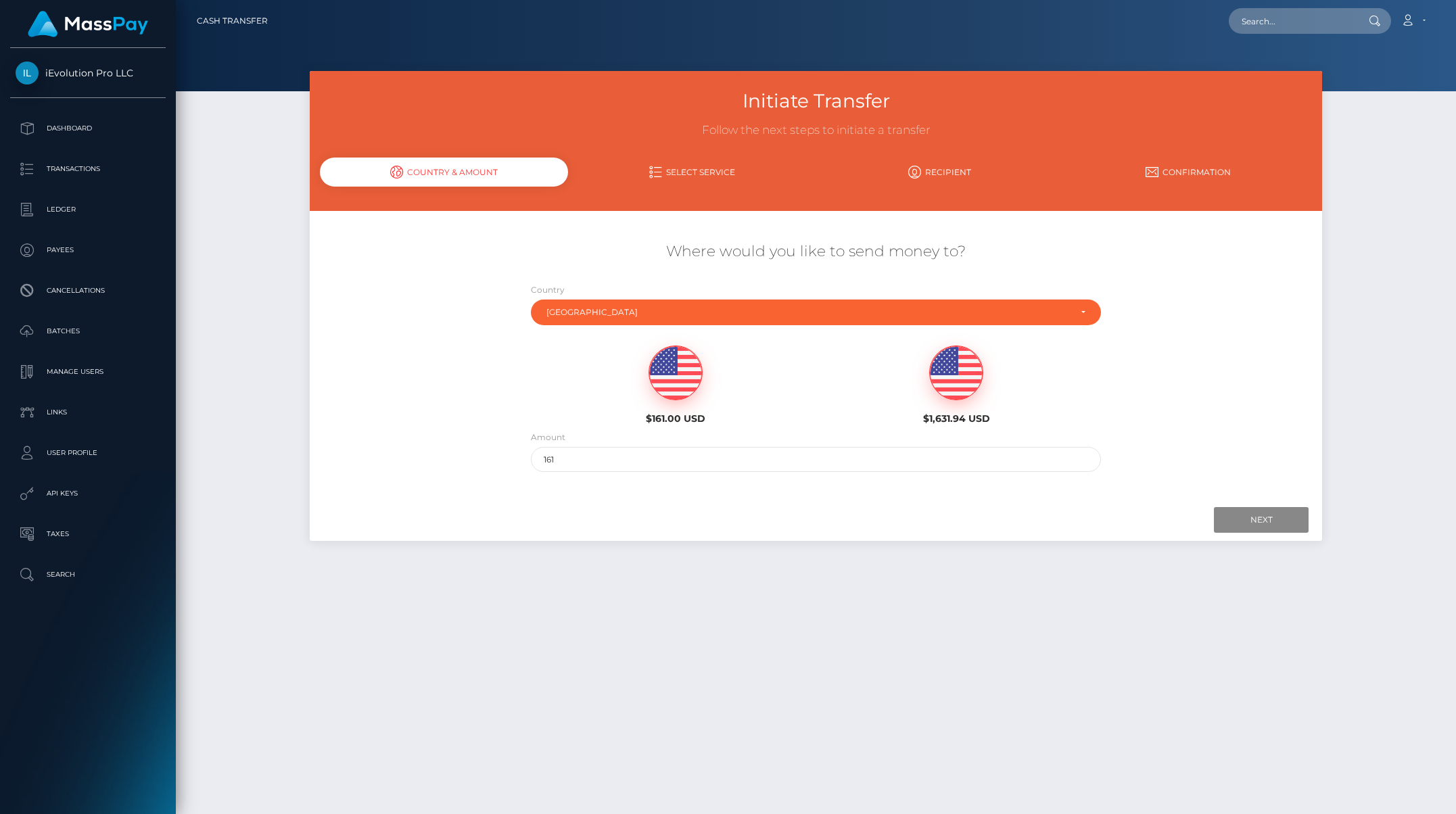
click at [952, 385] on img at bounding box center [956, 373] width 53 height 54
type input "1631.94"
click at [1145, 516] on input "Next" at bounding box center [1261, 520] width 95 height 26
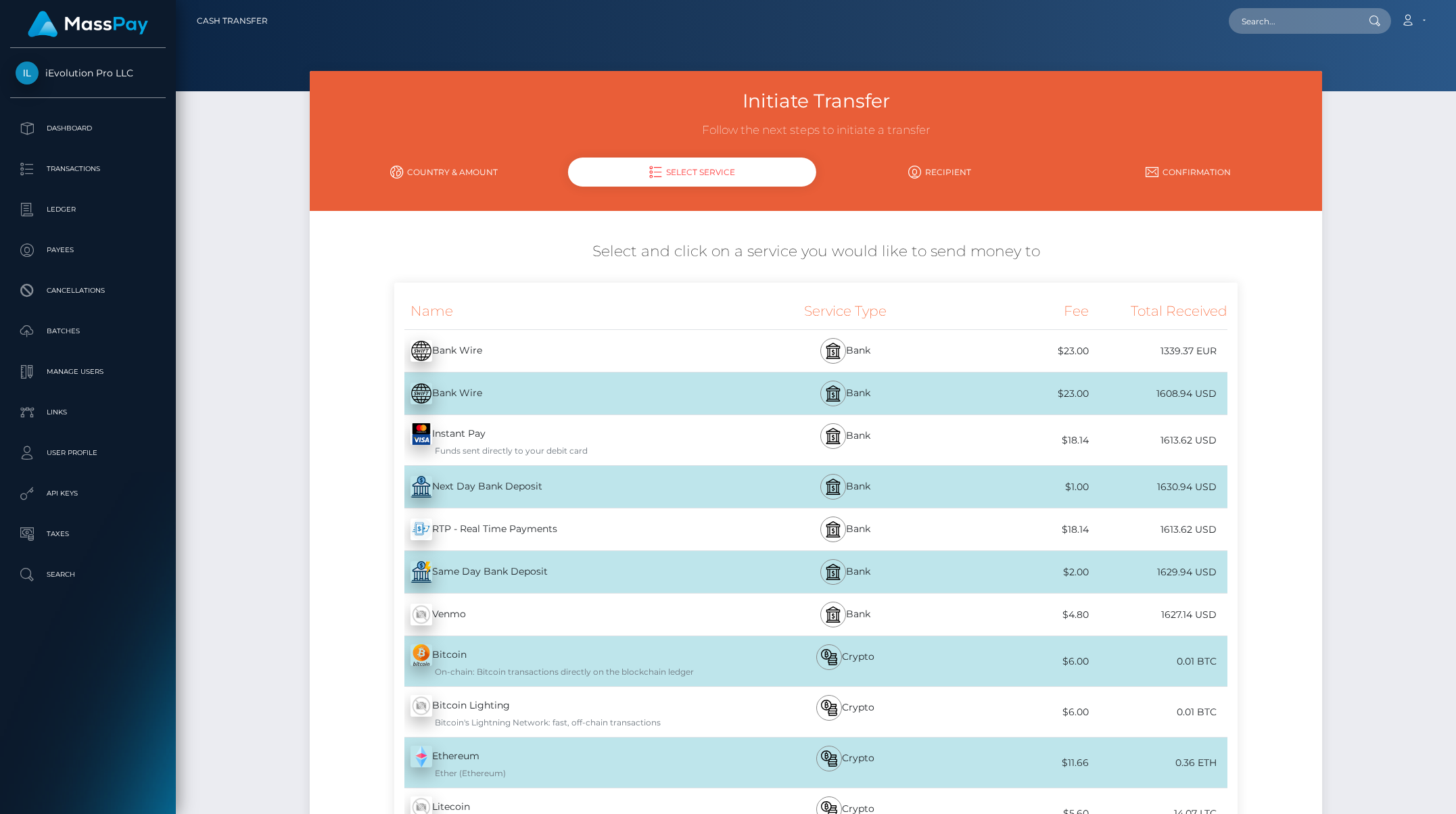
click at [464, 433] on div "Instant Pay - USD Funds sent directly to your debit card" at bounding box center [568, 441] width 348 height 50
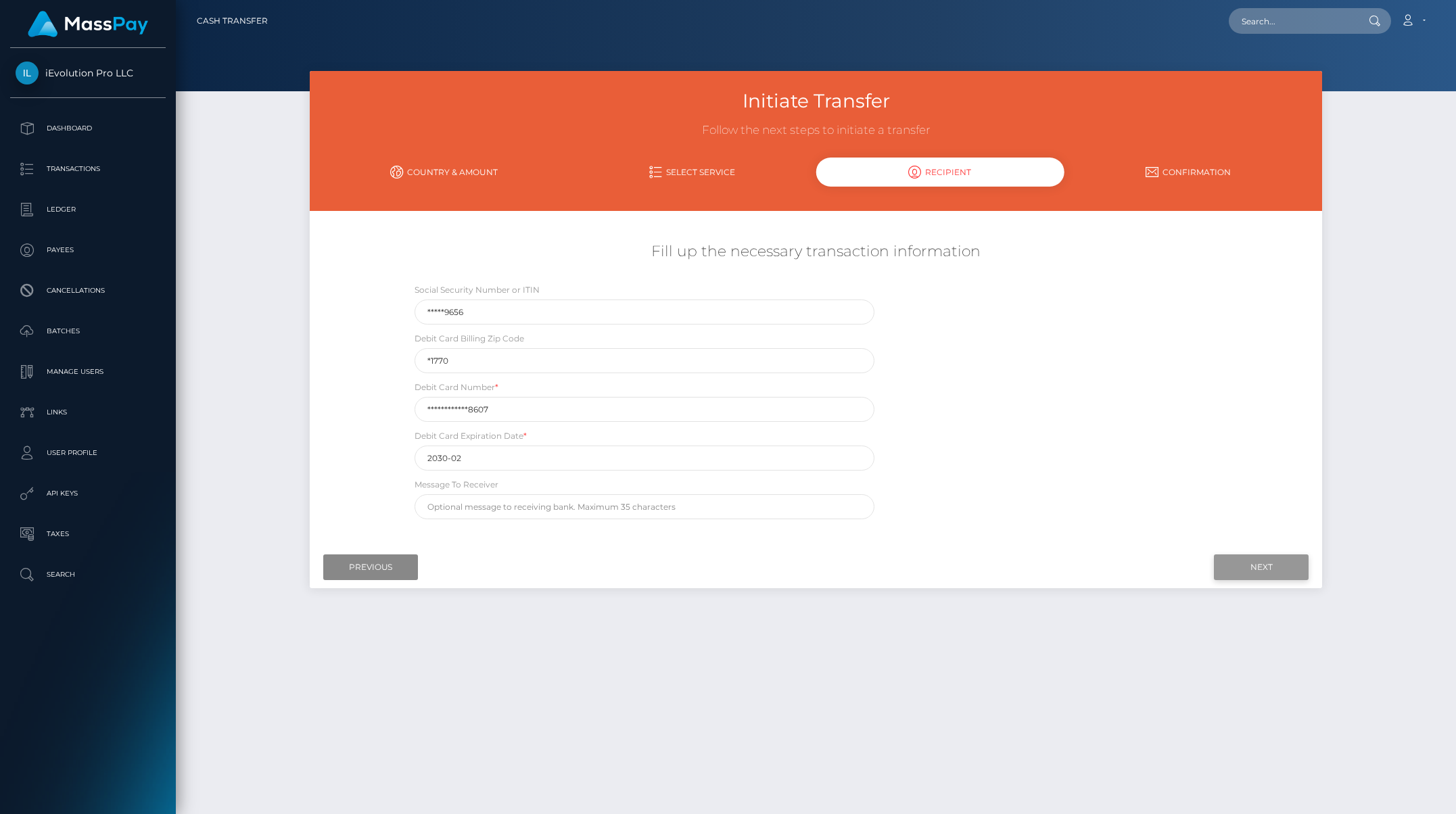
click at [1145, 563] on input "Next" at bounding box center [1261, 567] width 95 height 26
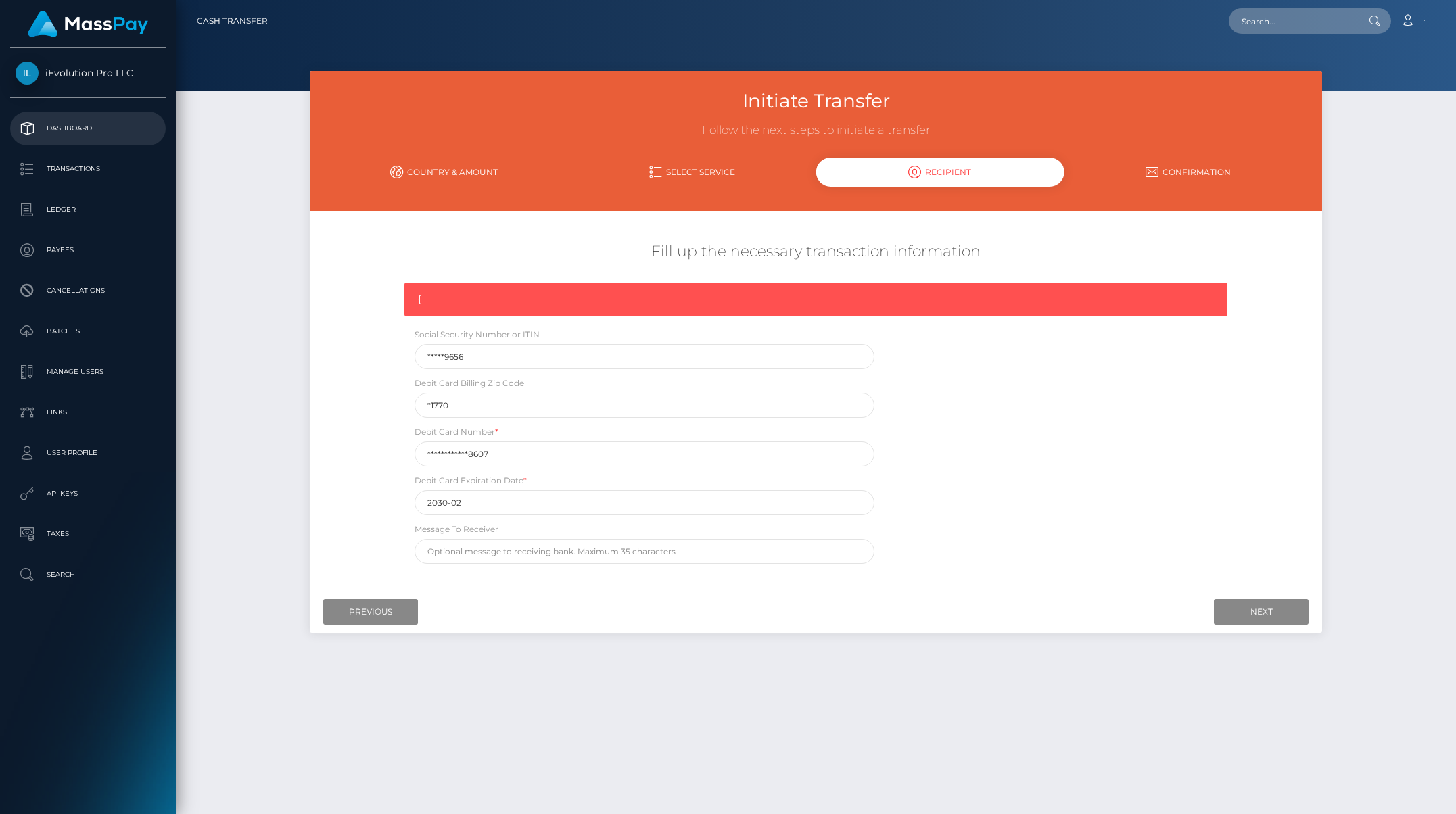
click at [95, 121] on p "Dashboard" at bounding box center [88, 129] width 145 height 20
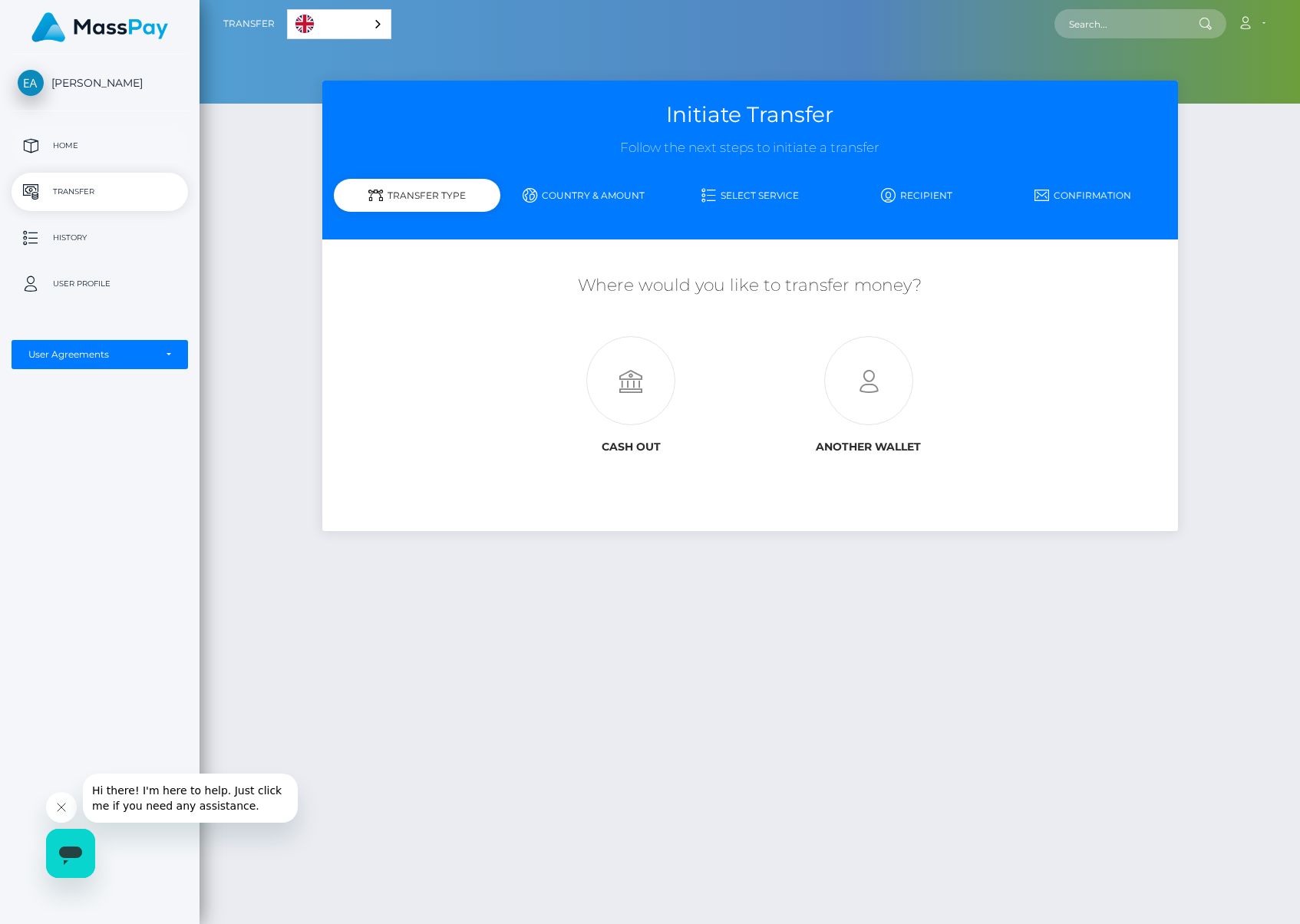
click at [46, 142] on p "Home" at bounding box center [100, 146] width 165 height 23
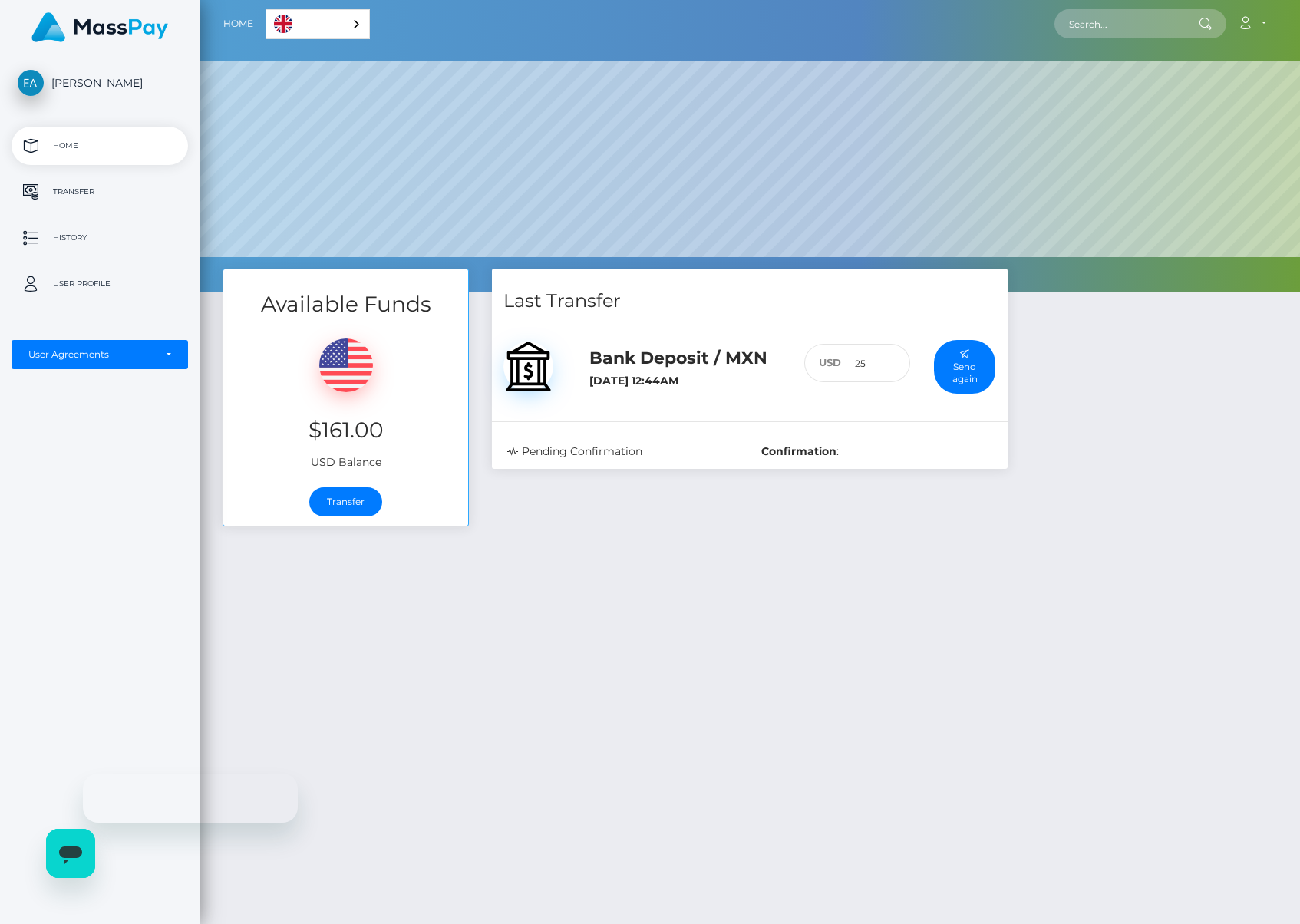
scroll to position [292, 1101]
click at [130, 187] on p "Transfer" at bounding box center [100, 192] width 165 height 23
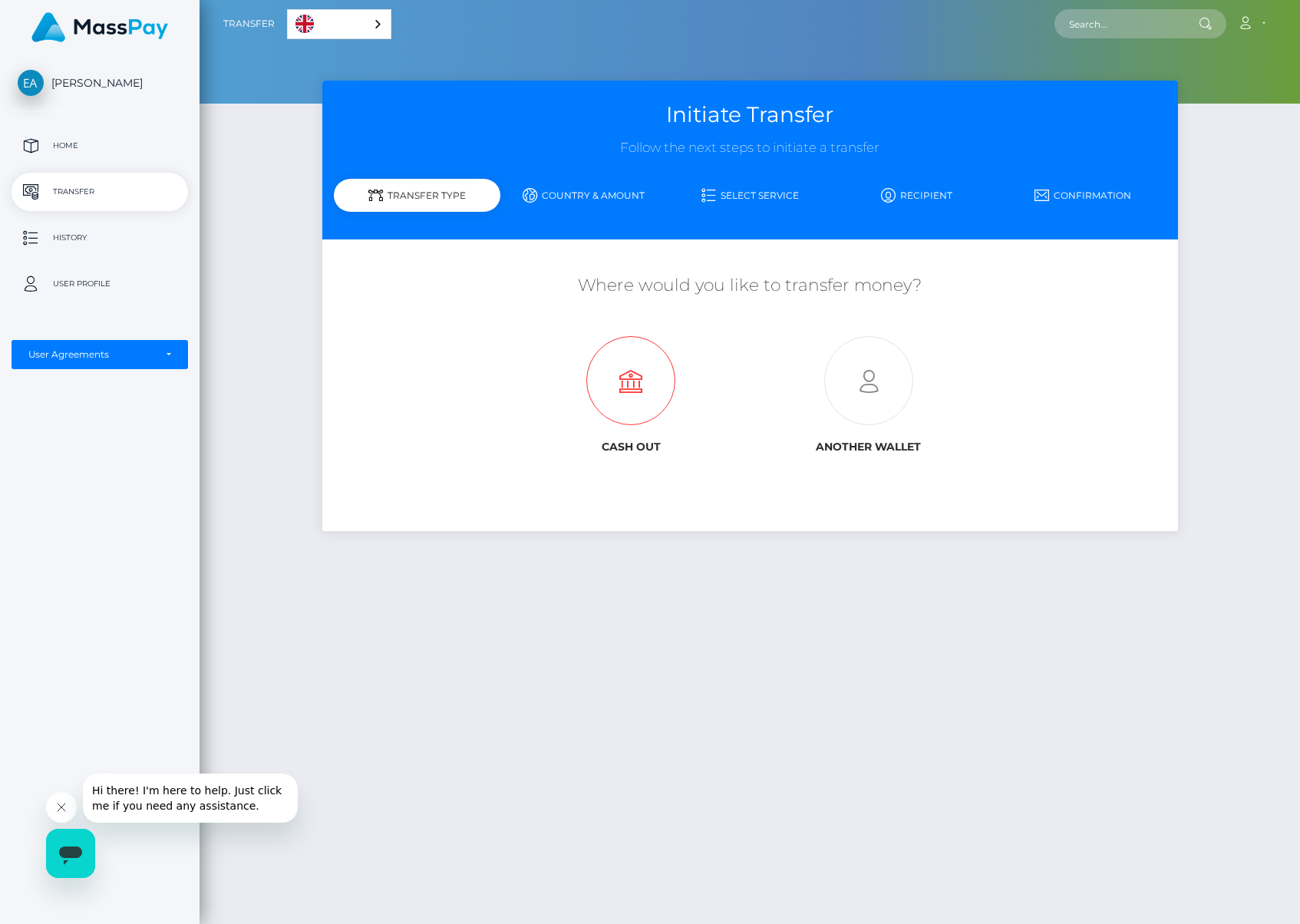
click at [587, 371] on icon at bounding box center [631, 382] width 238 height 89
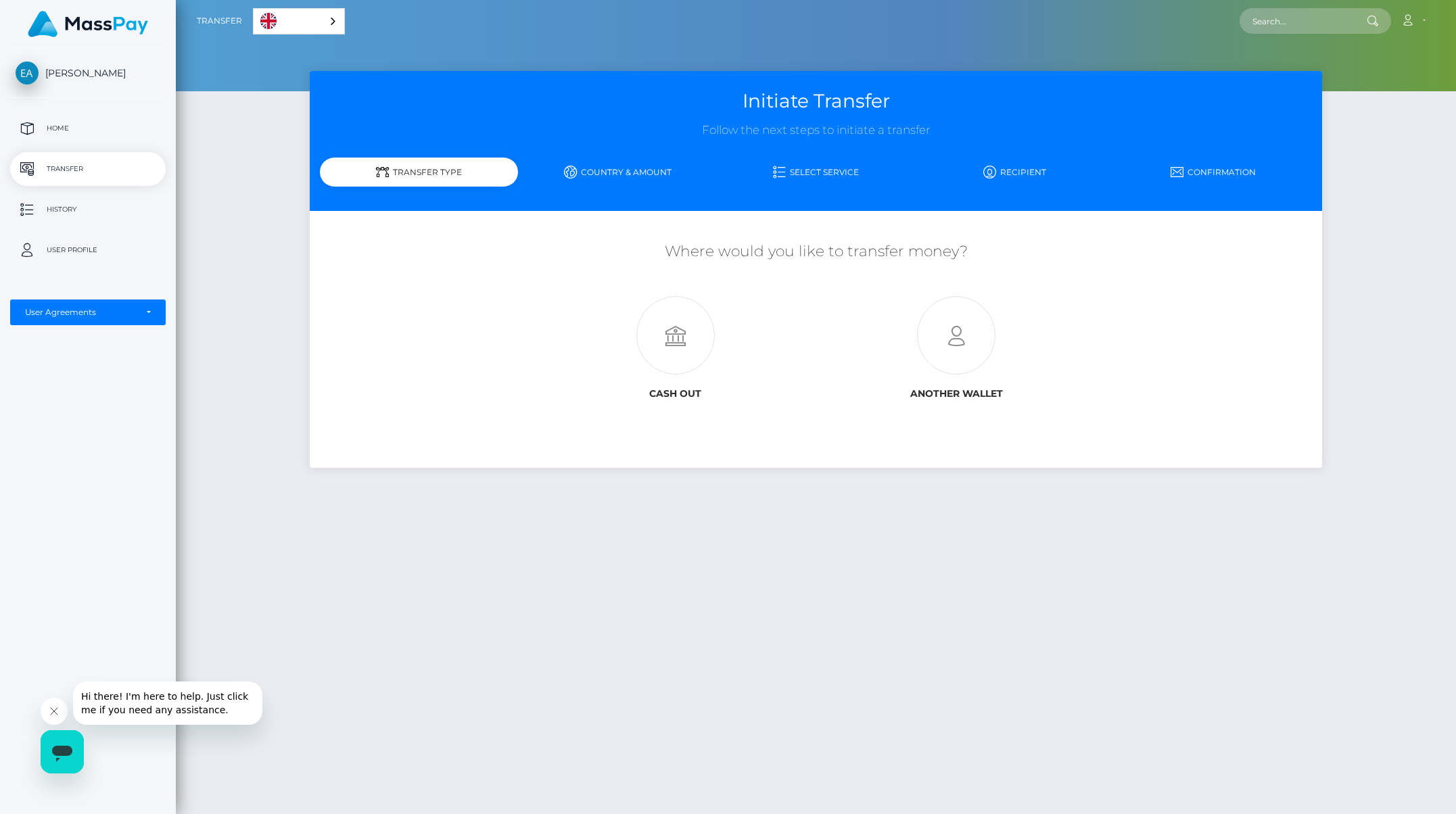
click at [644, 167] on link "Country & Amount" at bounding box center [617, 171] width 199 height 24
drag, startPoint x: 632, startPoint y: 170, endPoint x: 641, endPoint y: 216, distance: 46.9
click at [632, 171] on link "Country & Amount" at bounding box center [617, 171] width 199 height 24
click at [682, 332] on icon at bounding box center [675, 336] width 281 height 79
click at [136, 127] on p "Home" at bounding box center [88, 129] width 145 height 20
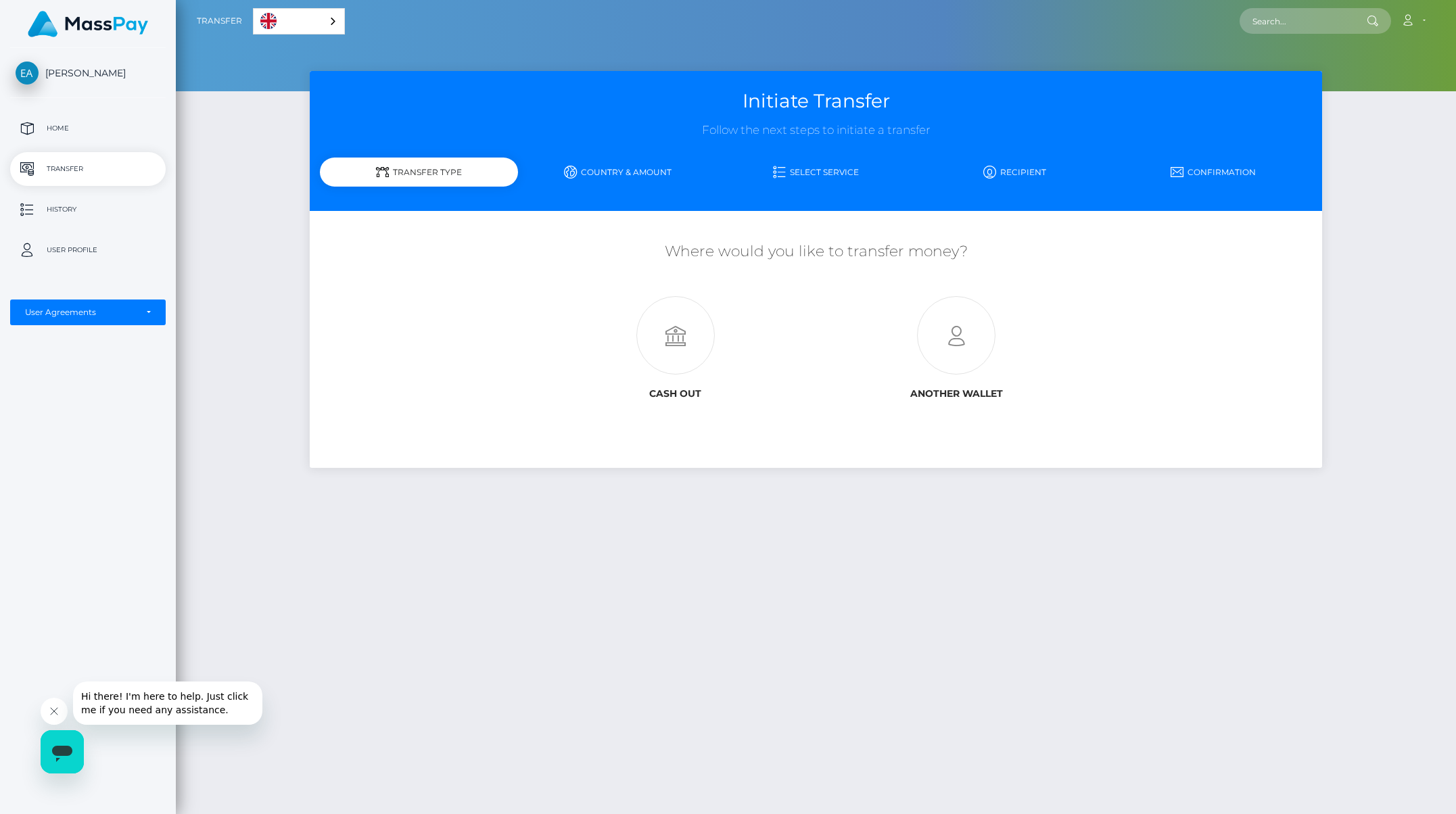
click at [59, 70] on span "[PERSON_NAME]" at bounding box center [88, 73] width 156 height 12
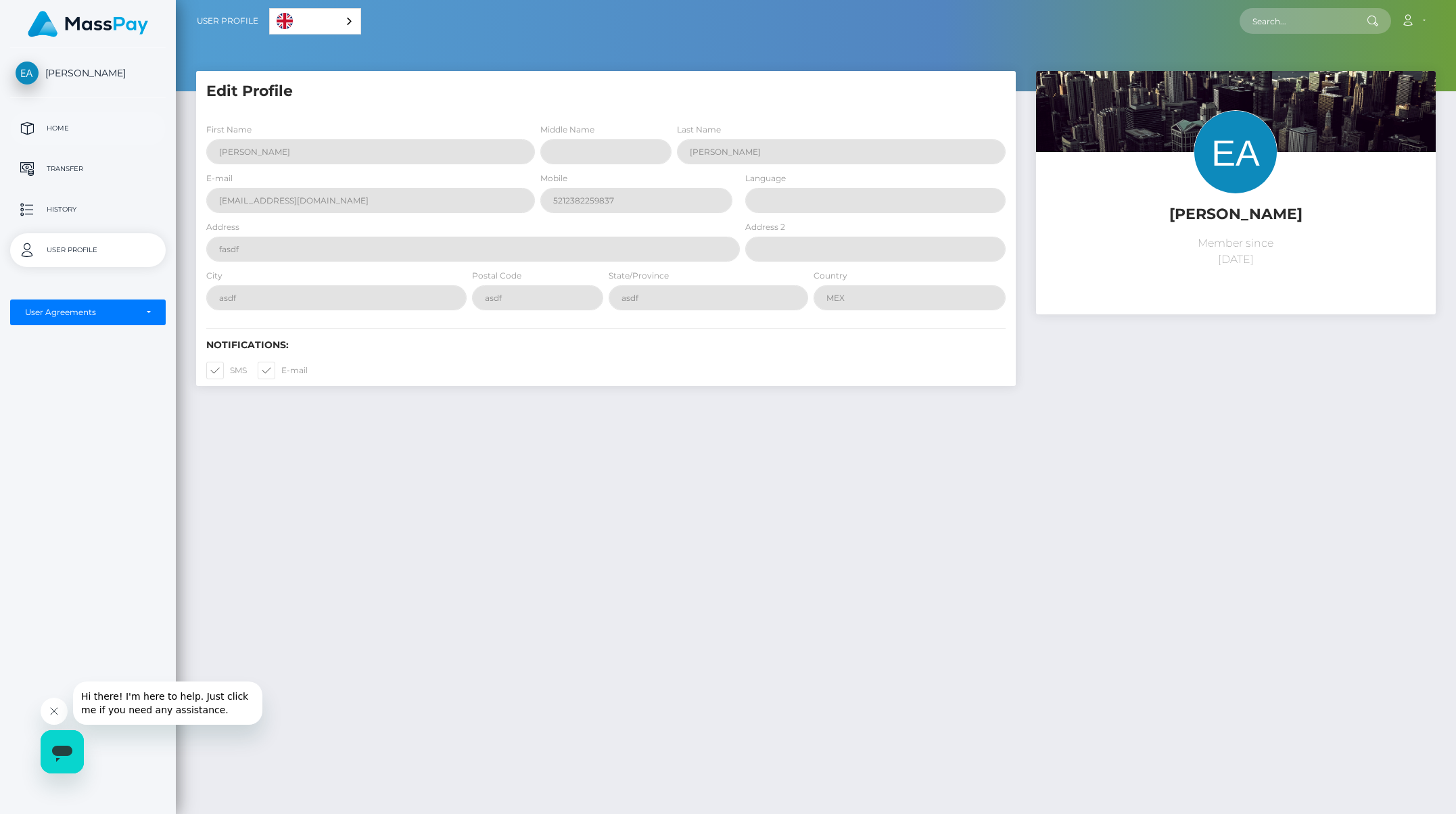
click at [65, 123] on p "Home" at bounding box center [88, 129] width 145 height 20
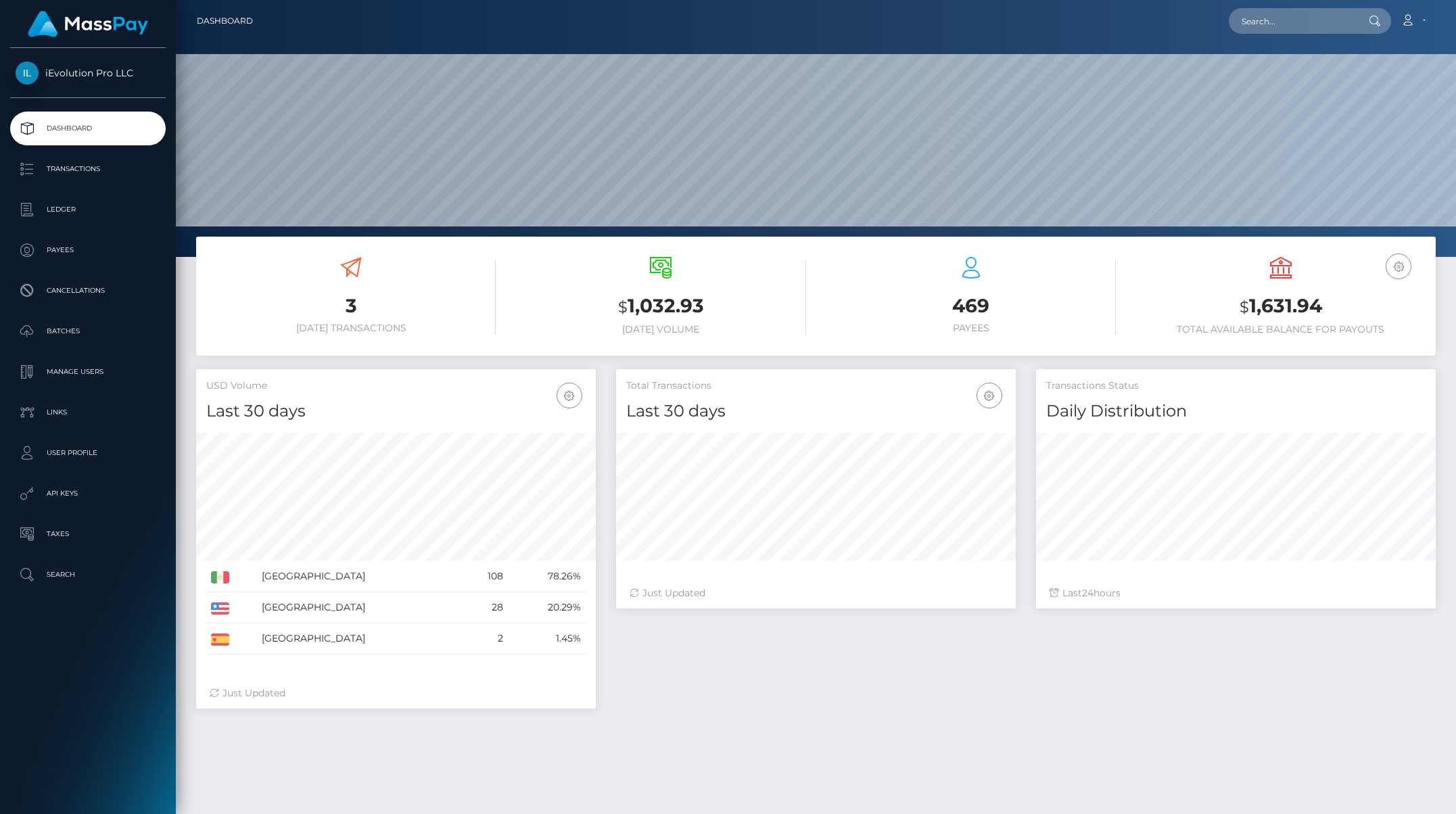
scroll to position [240, 400]
click at [77, 171] on p "Transactions" at bounding box center [88, 169] width 145 height 20
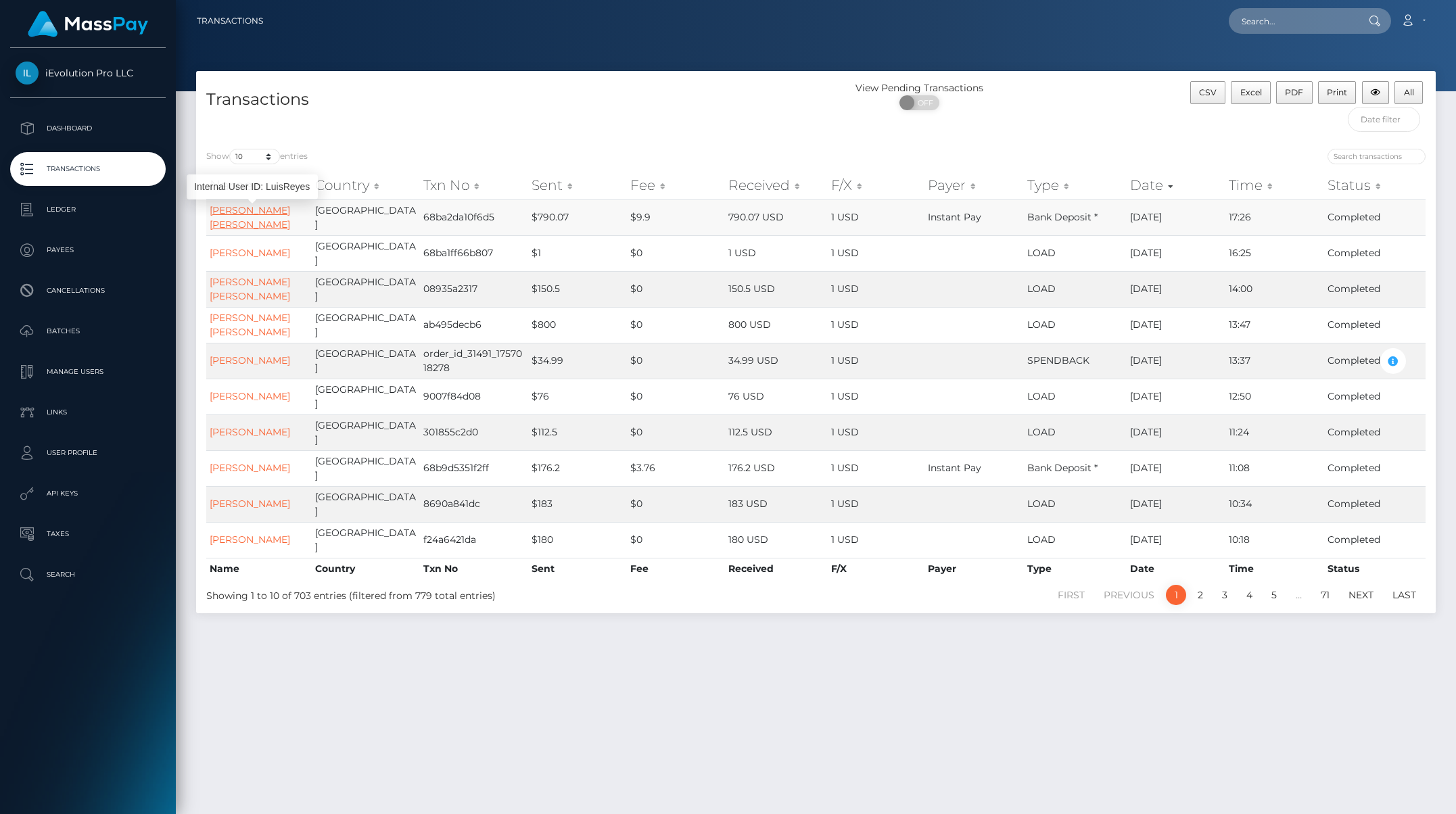
click at [283, 209] on link "Luis Alfonso Reyes" at bounding box center [249, 217] width 81 height 26
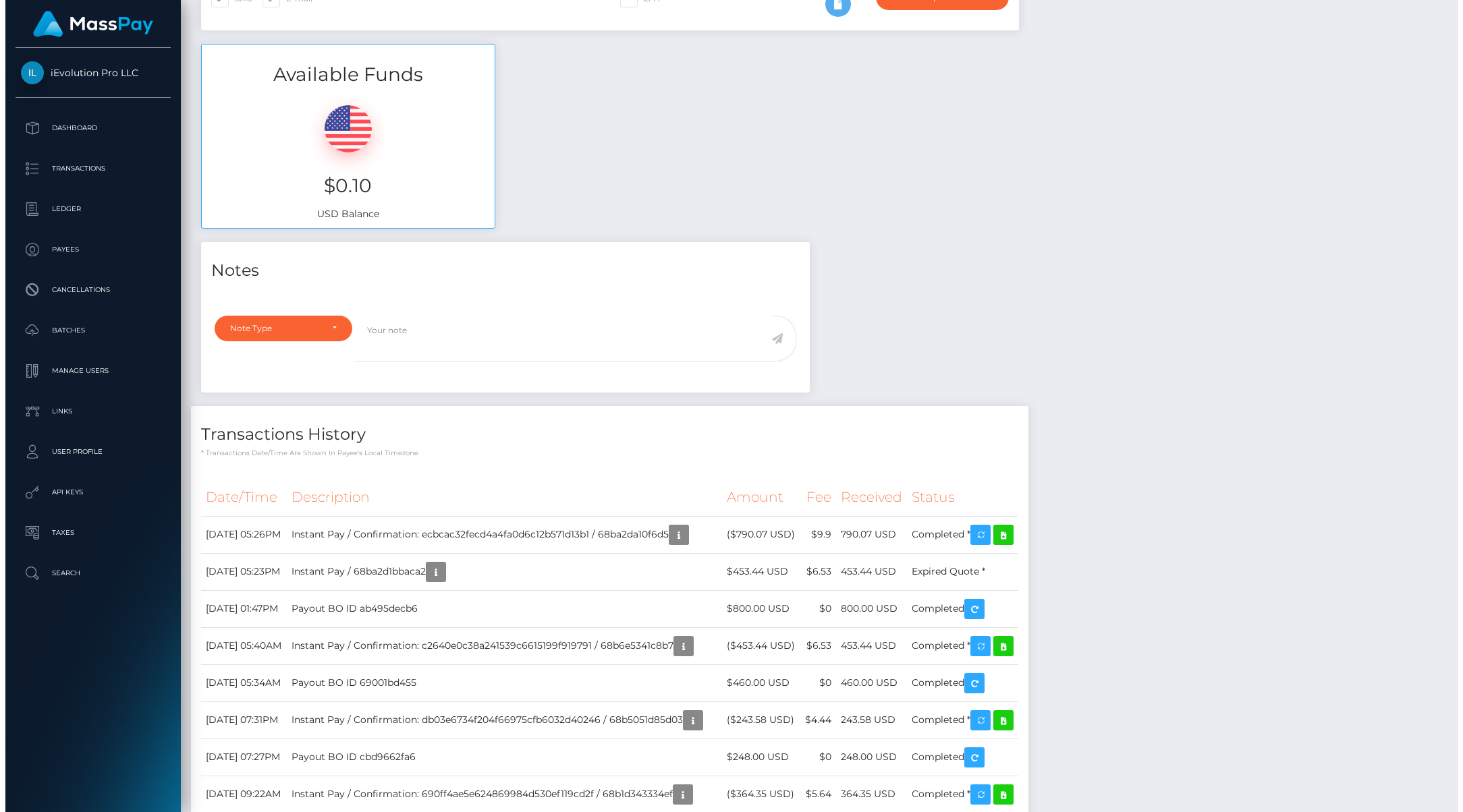
scroll to position [598, 0]
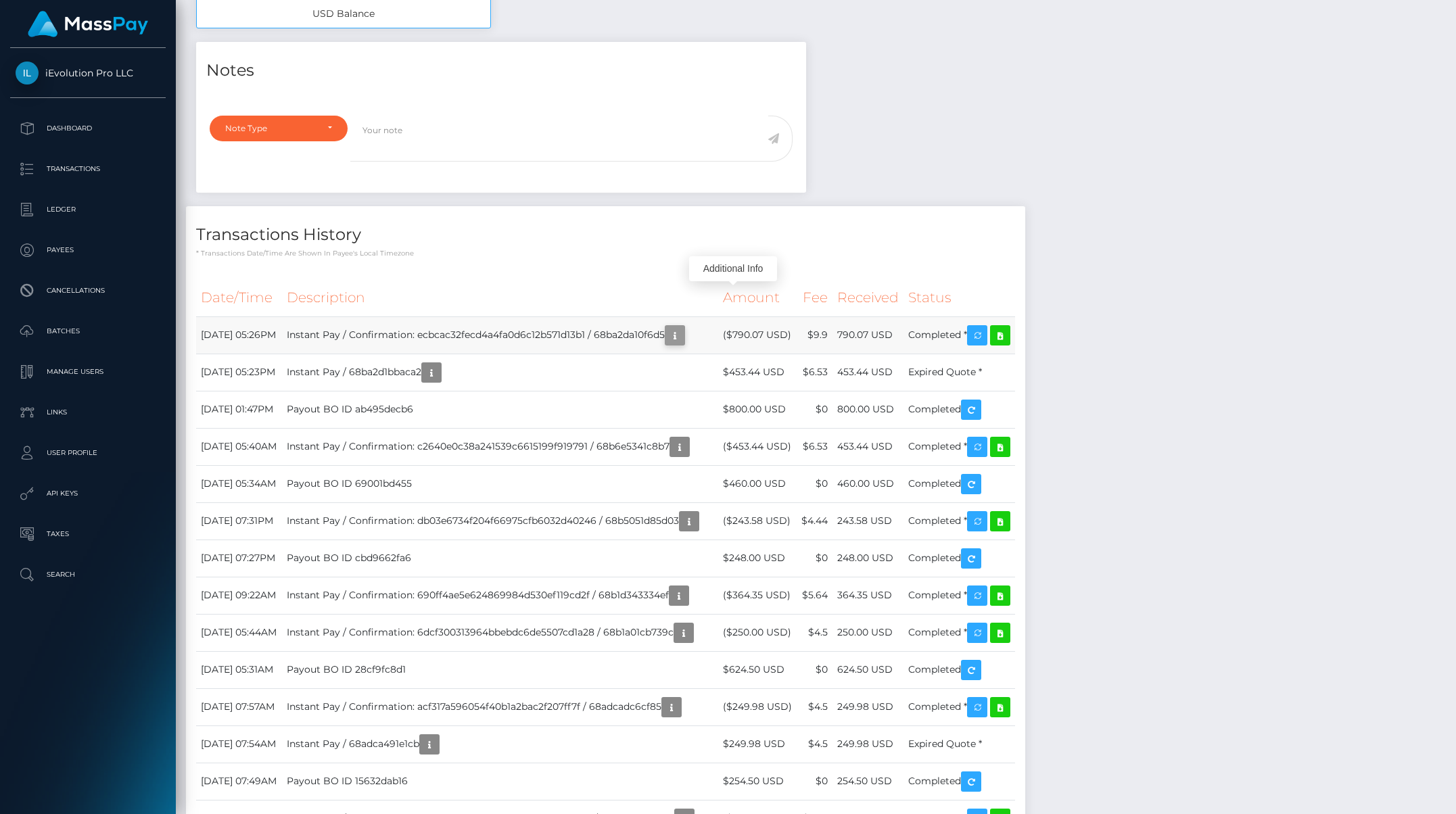
click at [683, 327] on icon "button" at bounding box center [675, 335] width 16 height 17
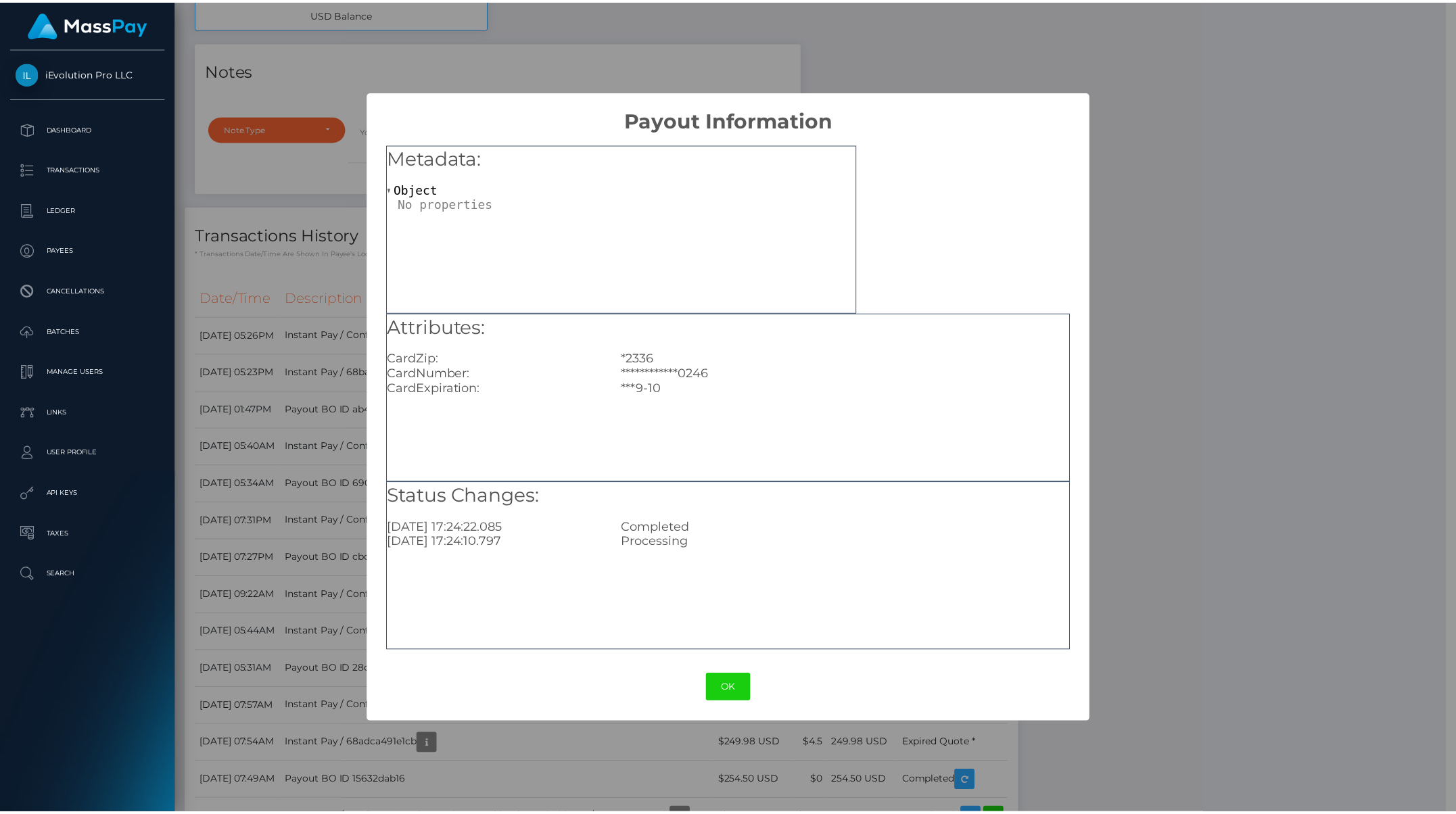
scroll to position [676162, 675996]
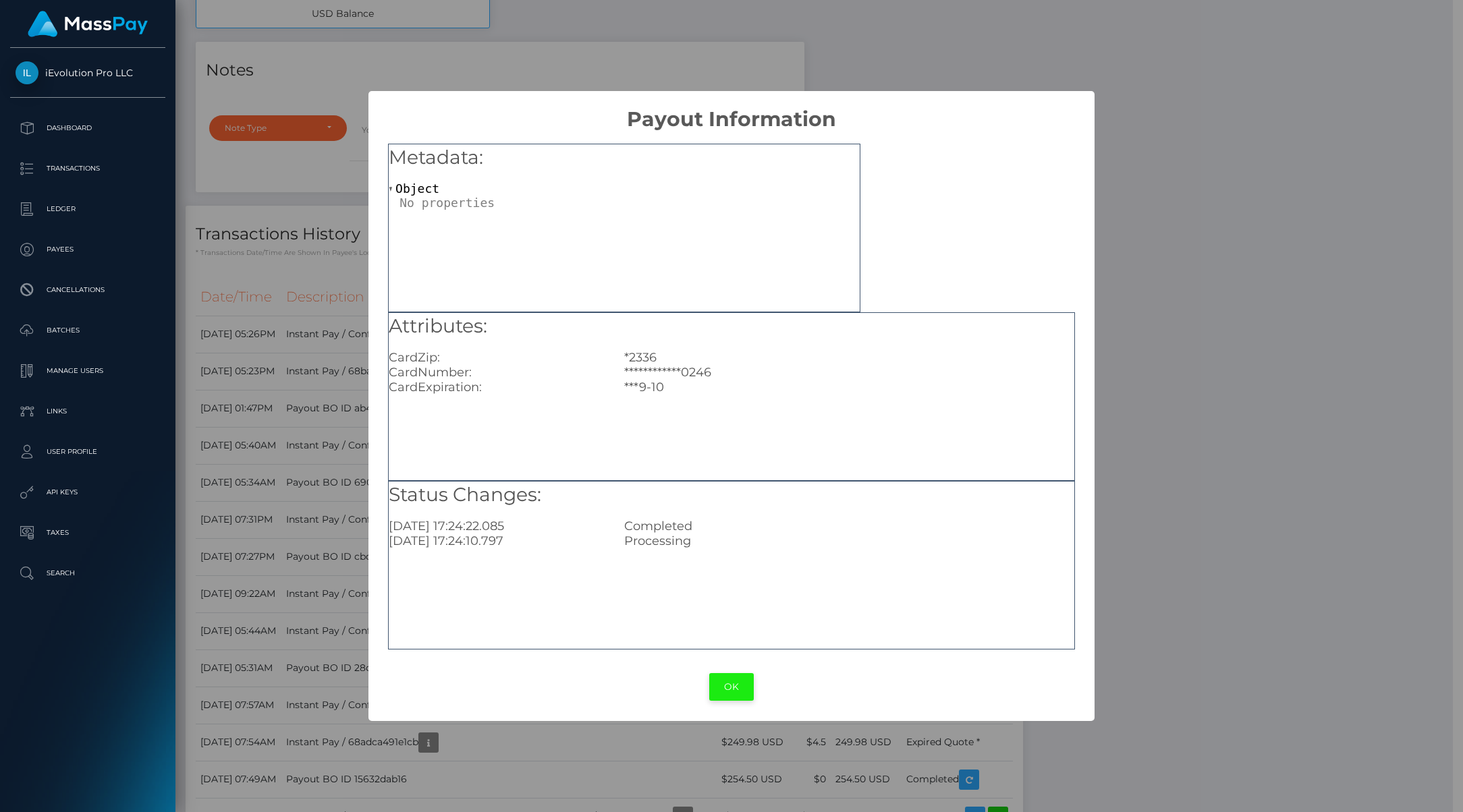
click at [724, 685] on button "OK" at bounding box center [732, 687] width 45 height 28
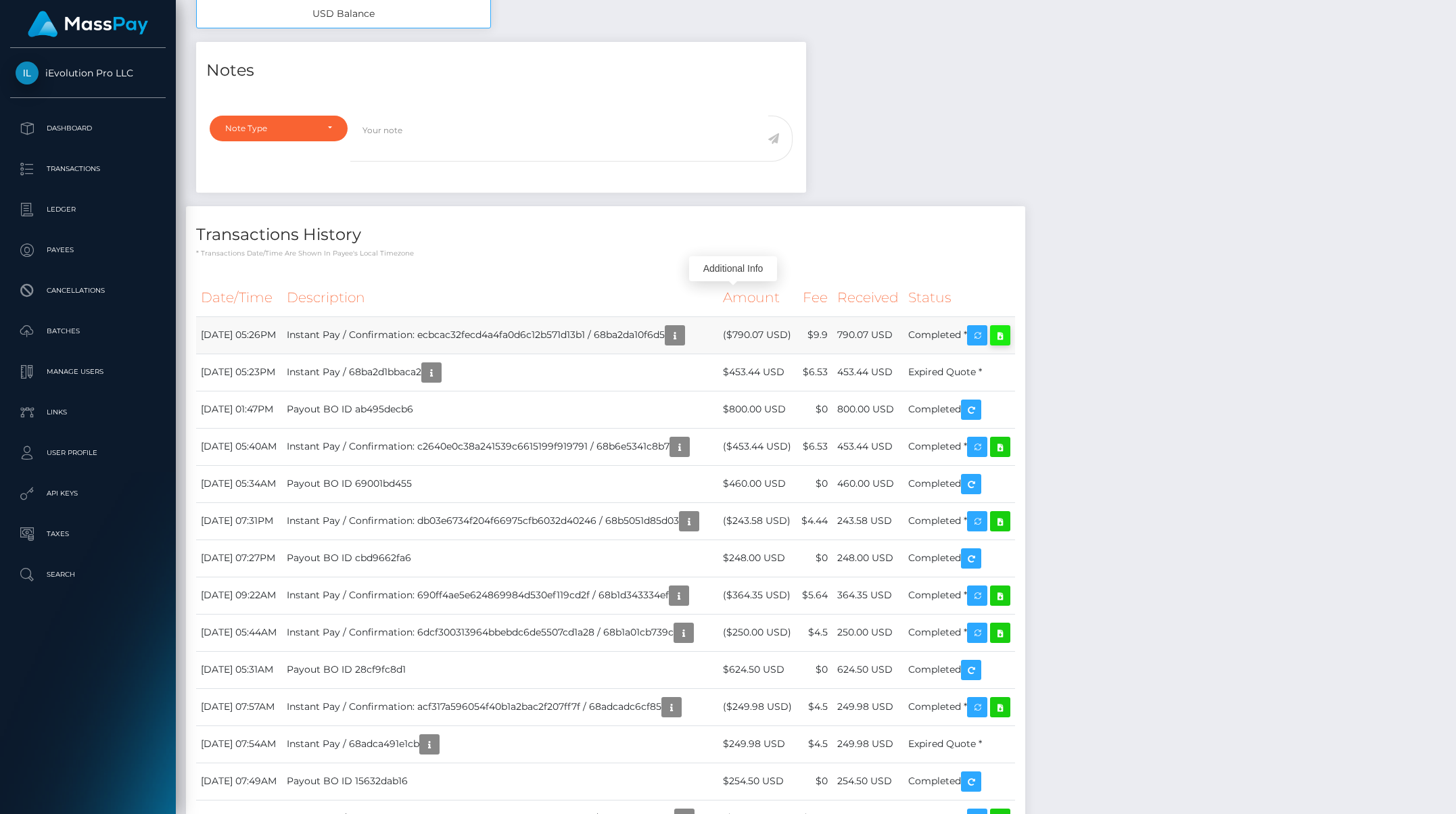
click at [1009, 327] on icon at bounding box center [1000, 335] width 16 height 17
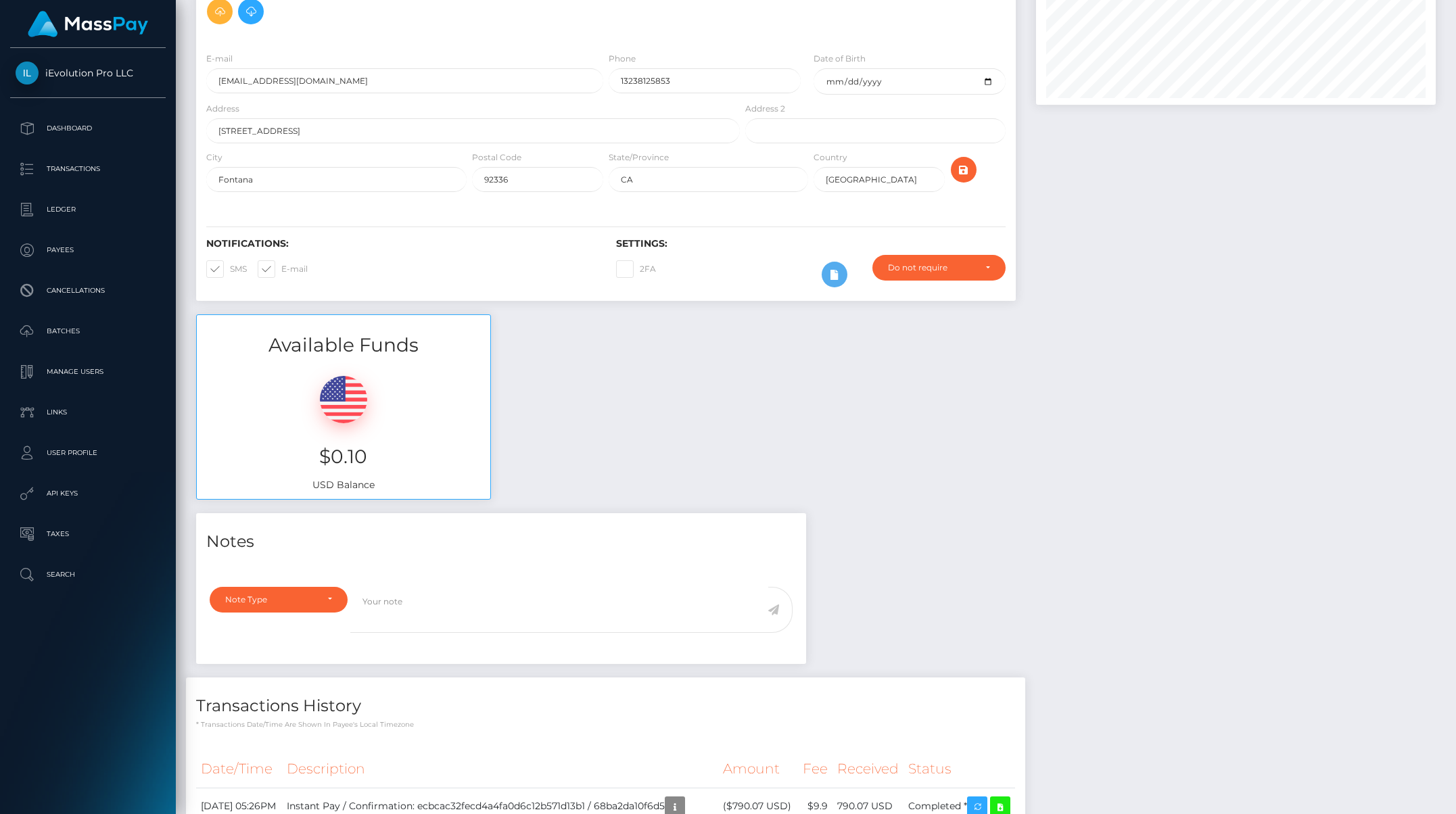
scroll to position [0, 0]
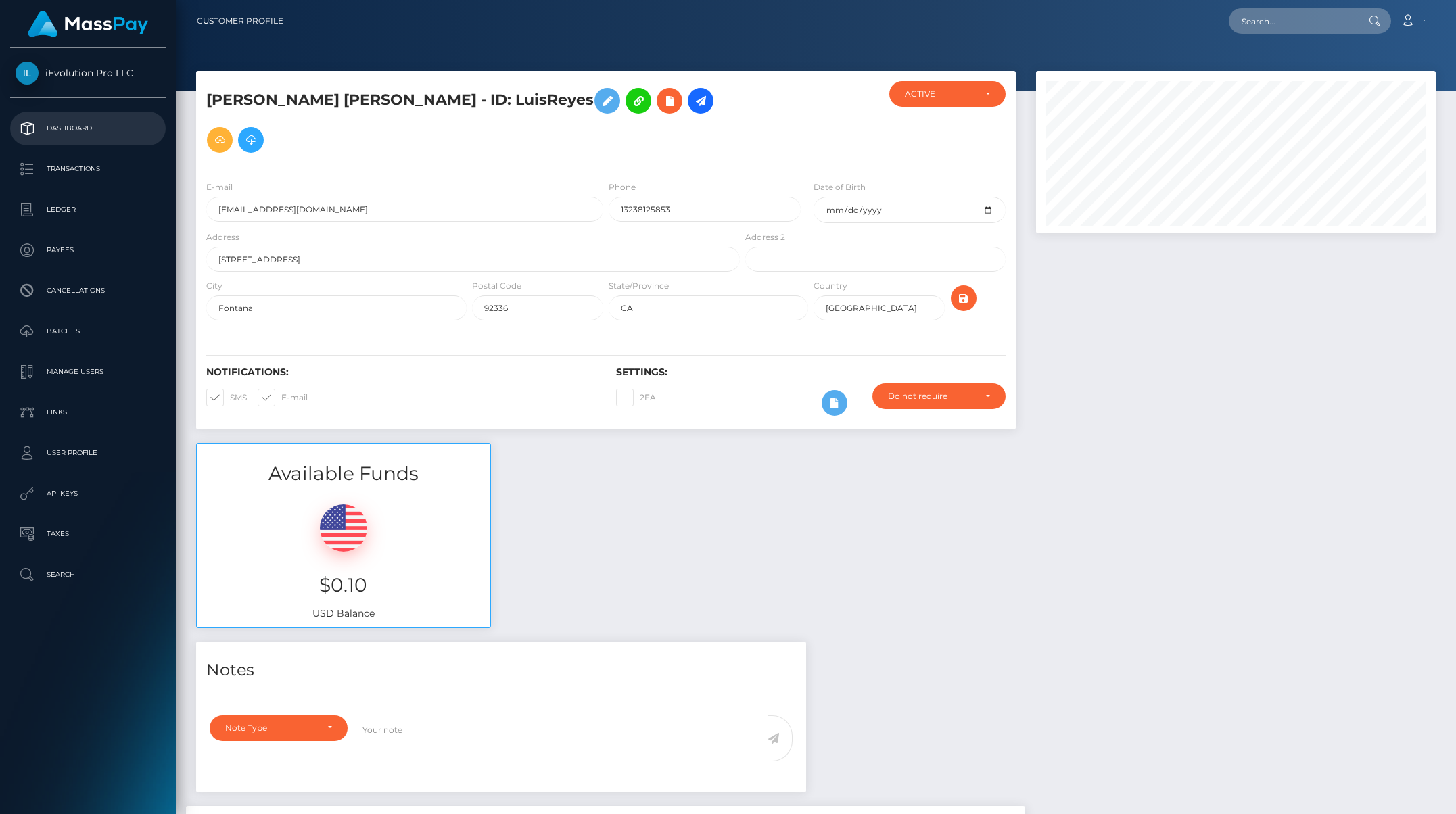
click at [82, 127] on p "Dashboard" at bounding box center [88, 129] width 145 height 20
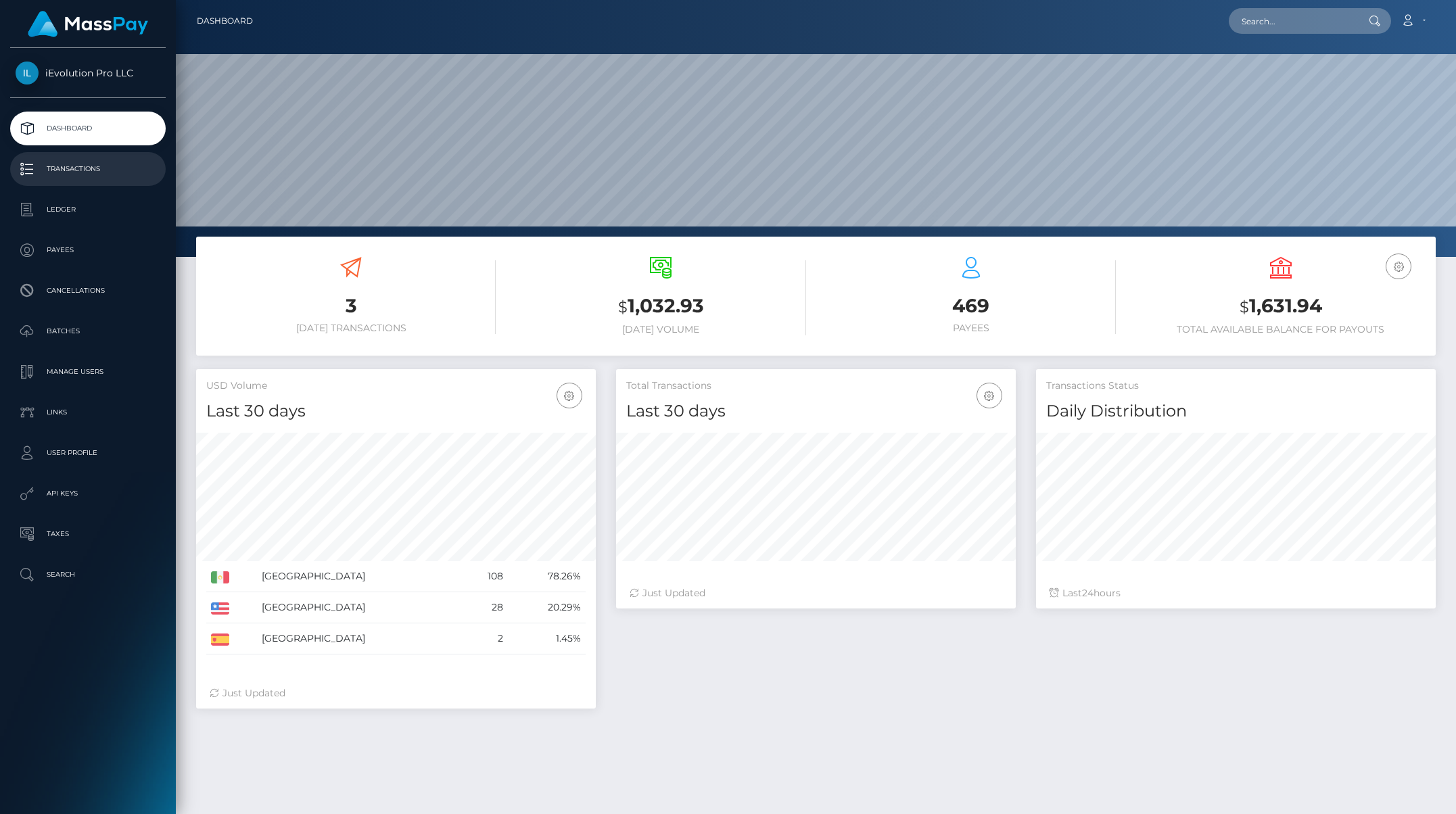
scroll to position [240, 400]
